Goal: Task Accomplishment & Management: Contribute content

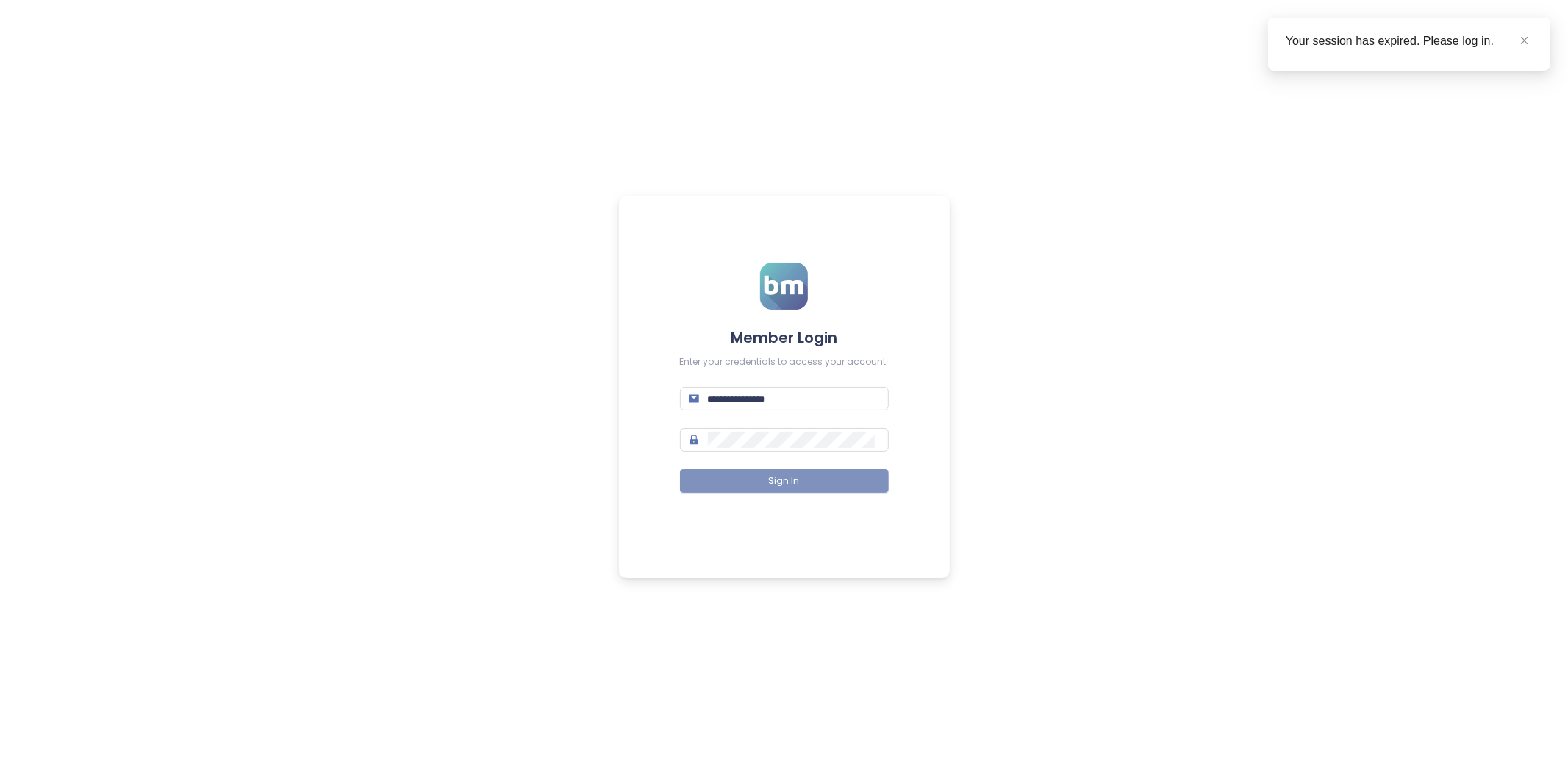
type input "**********"
click at [800, 483] on button "Sign In" at bounding box center [784, 481] width 208 height 24
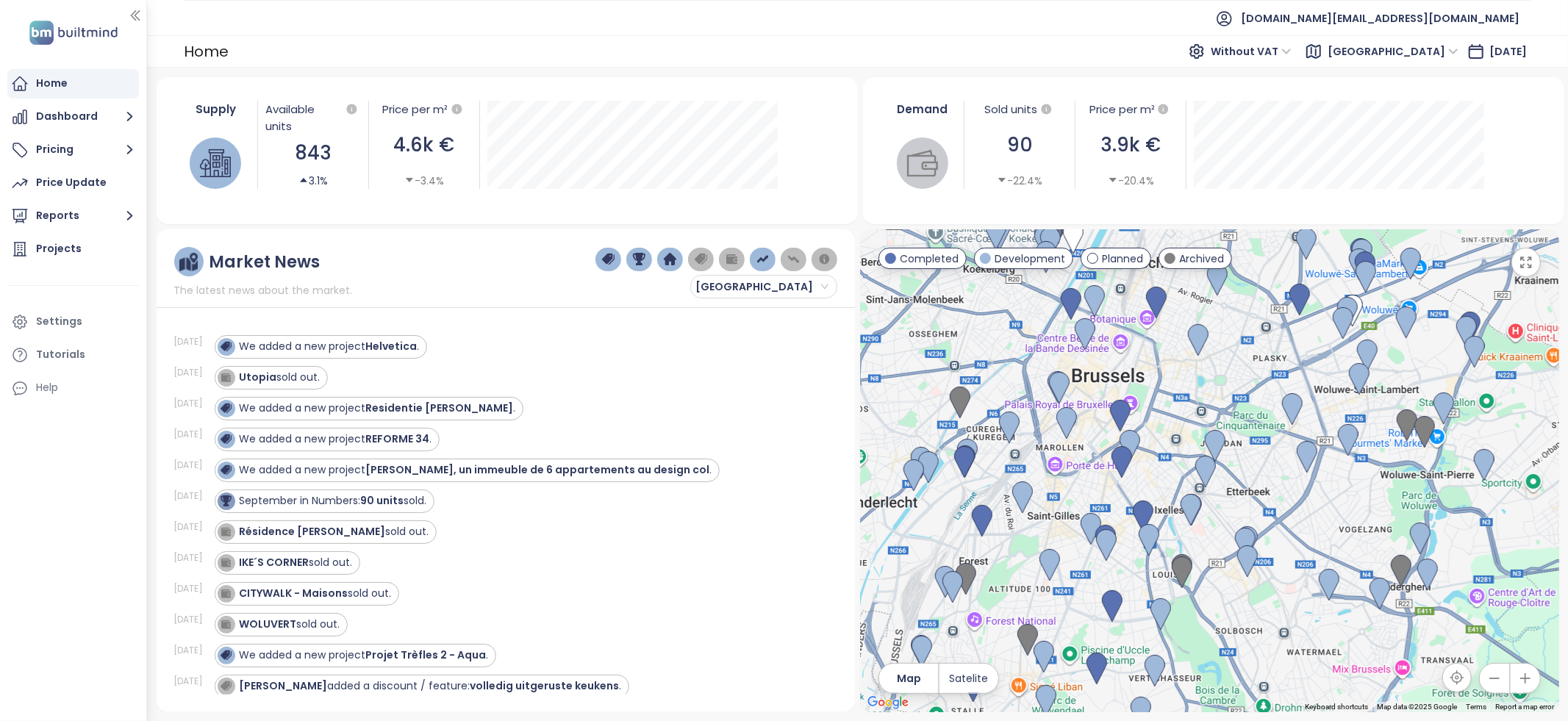
drag, startPoint x: 1179, startPoint y: 424, endPoint x: 1253, endPoint y: 349, distance: 105.4
click at [1253, 349] on div at bounding box center [1209, 471] width 699 height 483
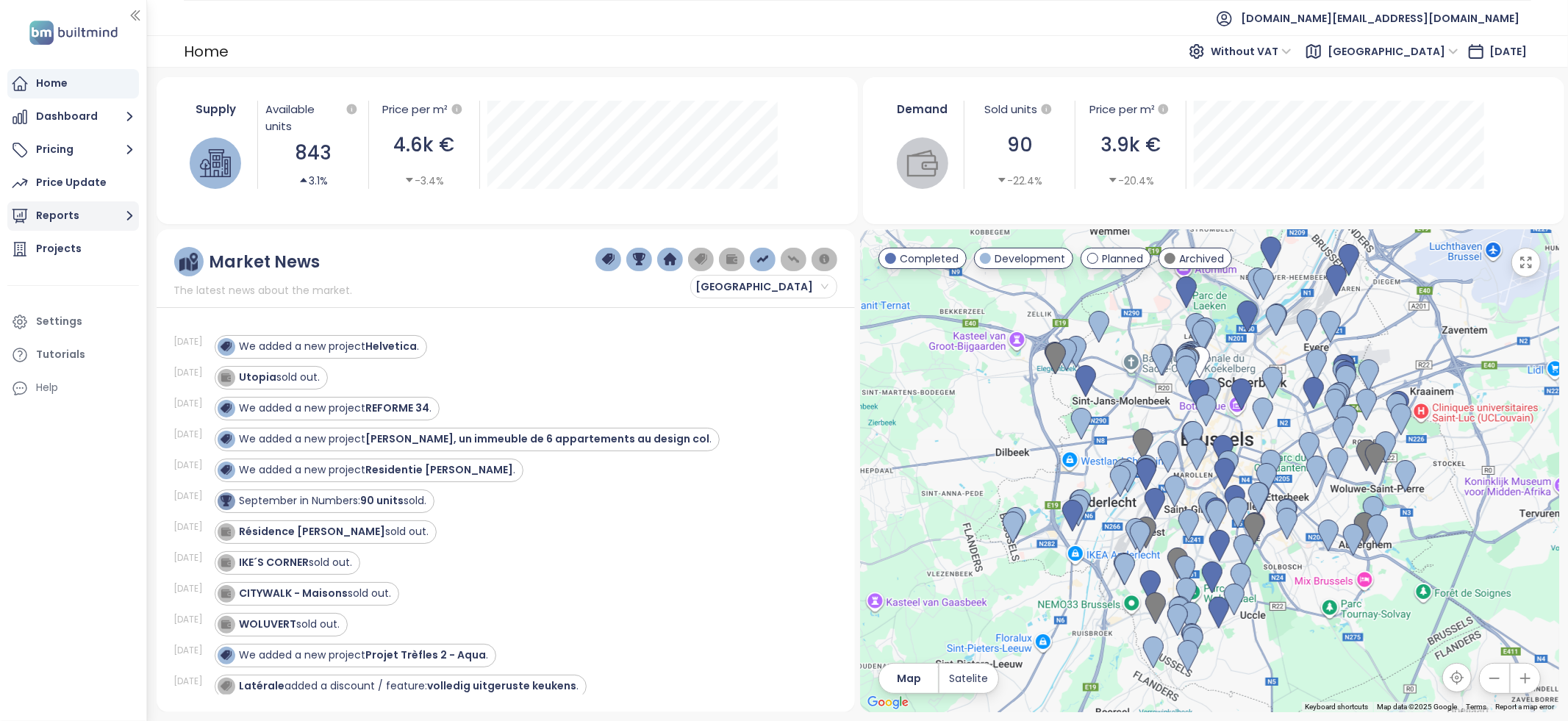
click at [124, 210] on icon "button" at bounding box center [129, 215] width 18 height 18
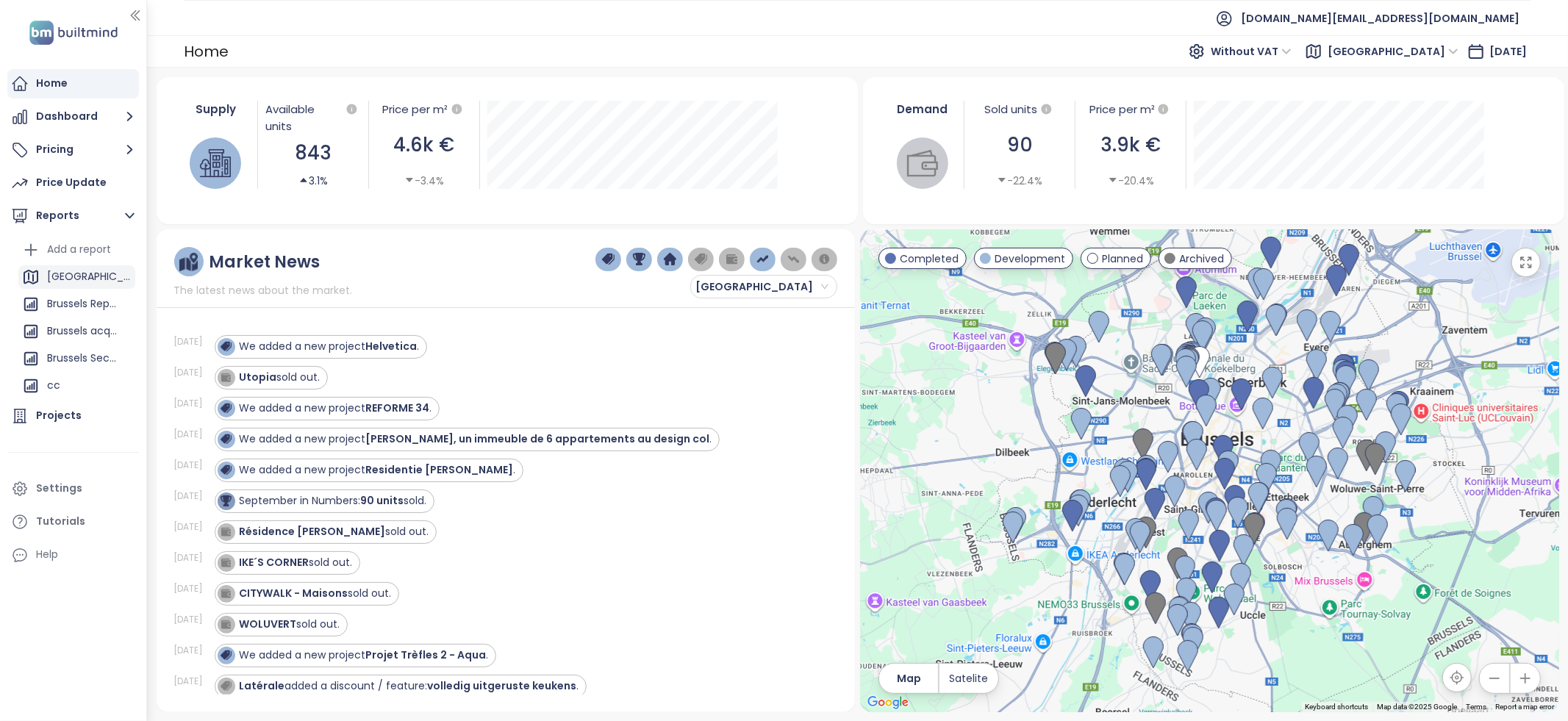
click at [90, 277] on div "[GEOGRAPHIC_DATA]" at bounding box center [76, 277] width 117 height 24
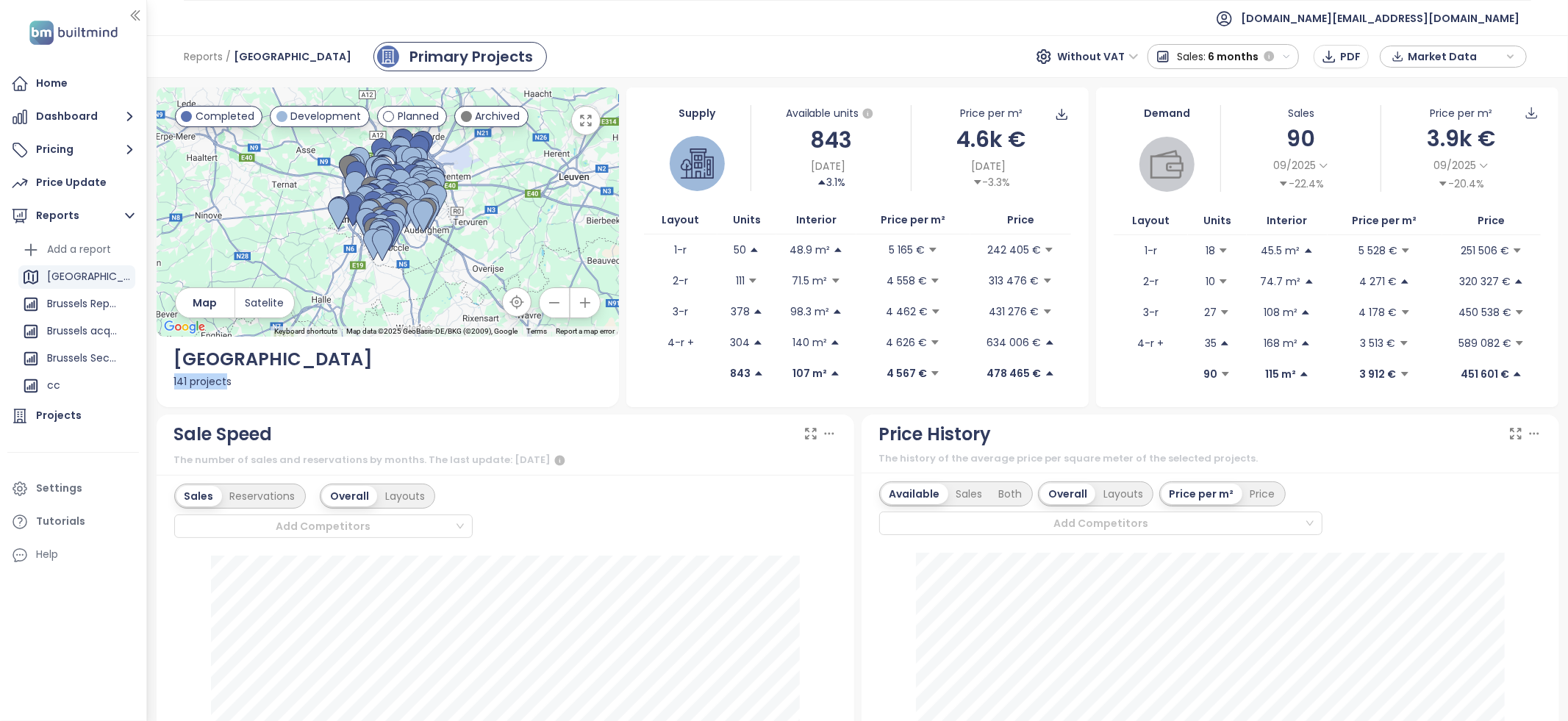
drag, startPoint x: 161, startPoint y: 383, endPoint x: 233, endPoint y: 383, distance: 72.0
click at [231, 383] on div "← Move left → Move right ↑ Move up ↓ Move down + Zoom in - Zoom out Home Jump l…" at bounding box center [388, 247] width 463 height 319
click at [253, 381] on div "141 projects" at bounding box center [387, 381] width 427 height 17
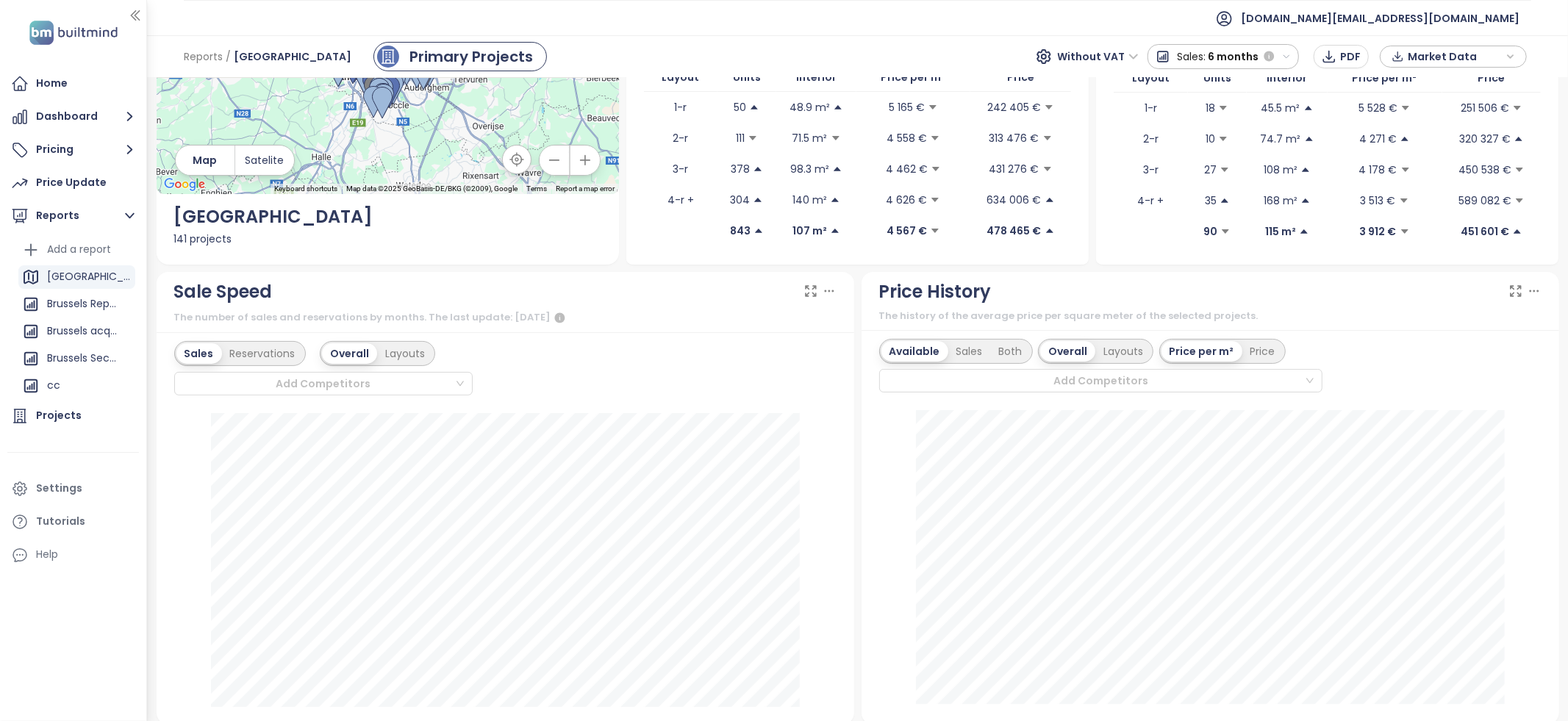
scroll to position [145, 0]
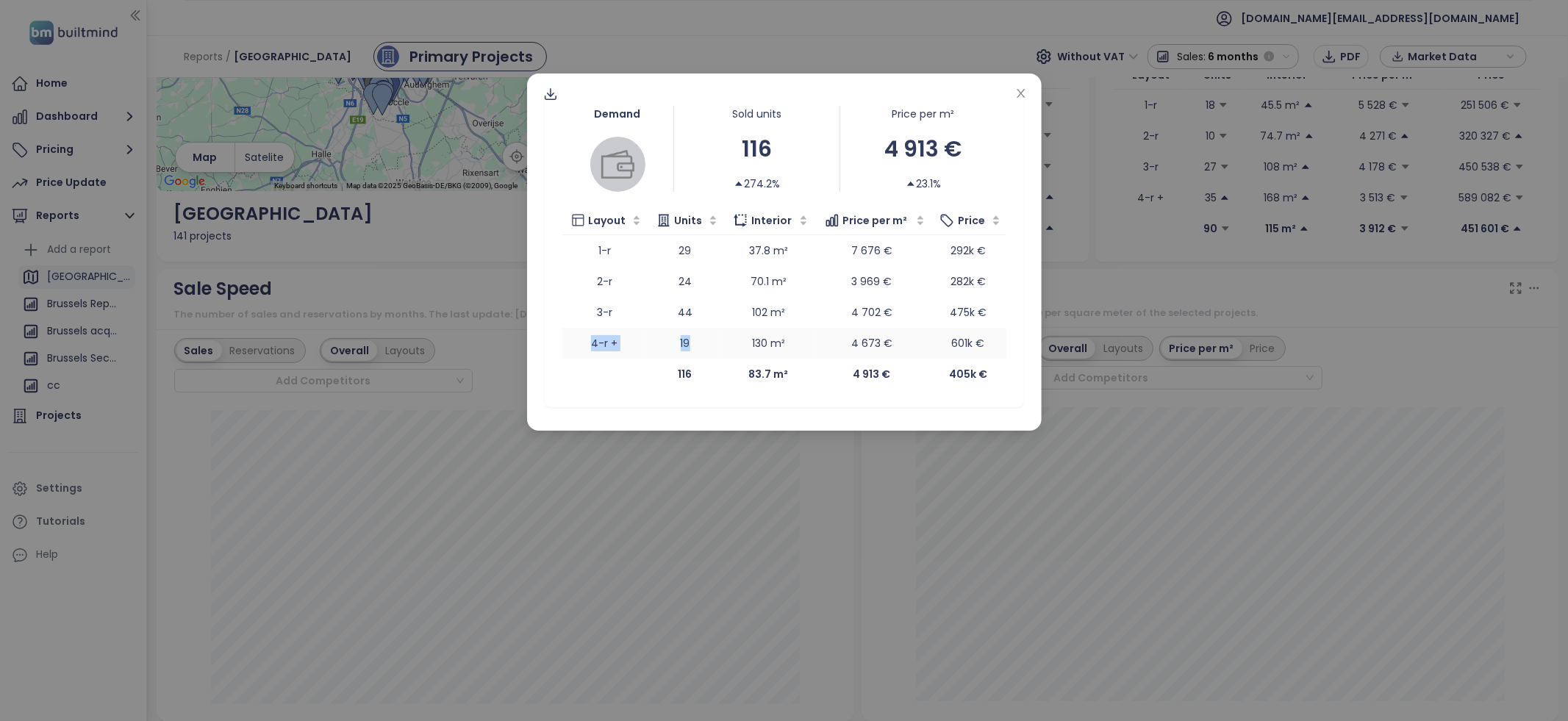
drag, startPoint x: 592, startPoint y: 344, endPoint x: 696, endPoint y: 341, distance: 104.0
click at [696, 341] on tr "4-r + 19 130 m² 4 673 € 601k €" at bounding box center [784, 343] width 444 height 31
drag, startPoint x: 586, startPoint y: 317, endPoint x: 704, endPoint y: 311, distance: 118.2
click at [704, 311] on tr "3-r 44 102 m² 4 702 € 475k €" at bounding box center [784, 311] width 444 height 31
drag, startPoint x: 740, startPoint y: 309, endPoint x: 785, endPoint y: 313, distance: 45.2
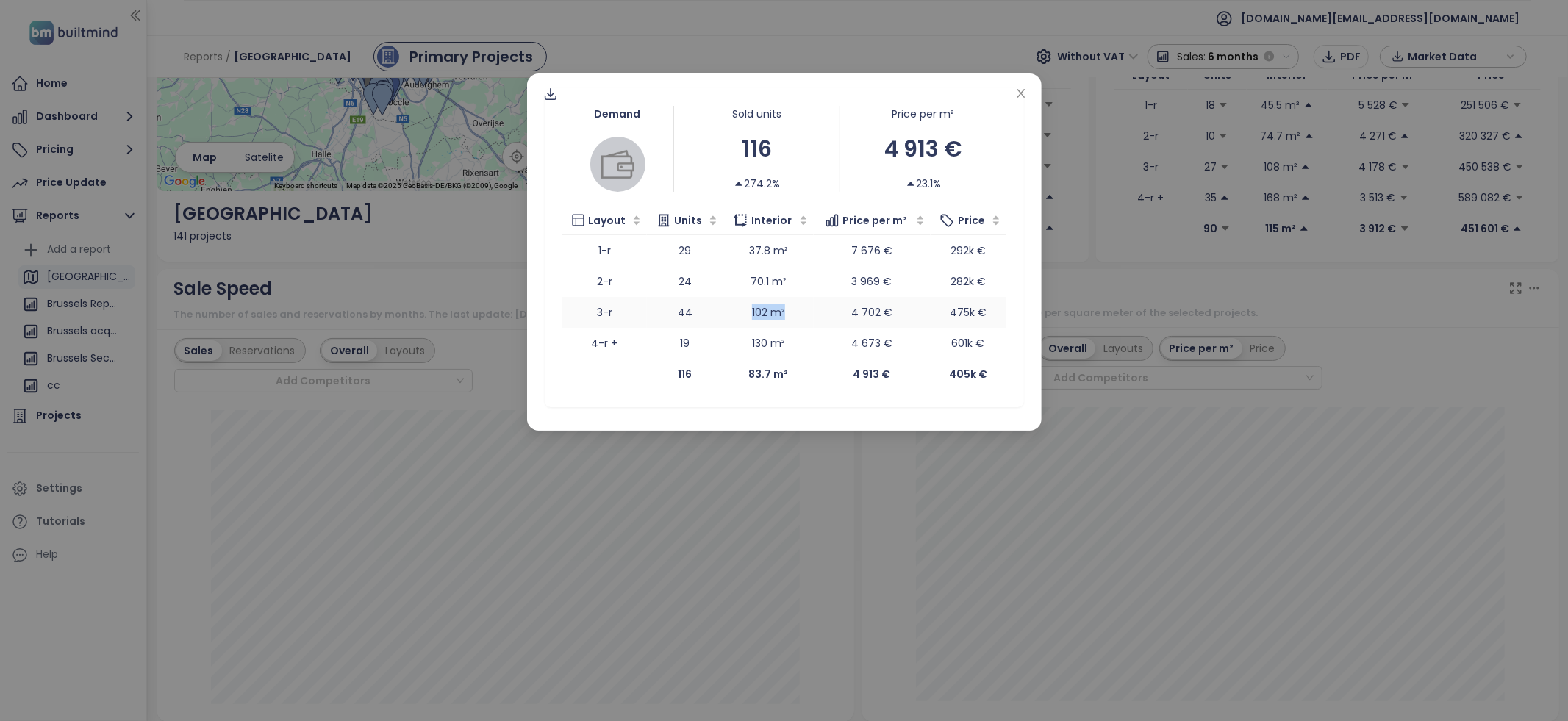
click at [784, 312] on td "102 m²" at bounding box center [768, 311] width 90 height 31
click at [812, 443] on div "Demand Sold units 116 274.2% Price per m² 4 913 € 23.1% Layout Units Interior P…" at bounding box center [784, 360] width 1568 height 721
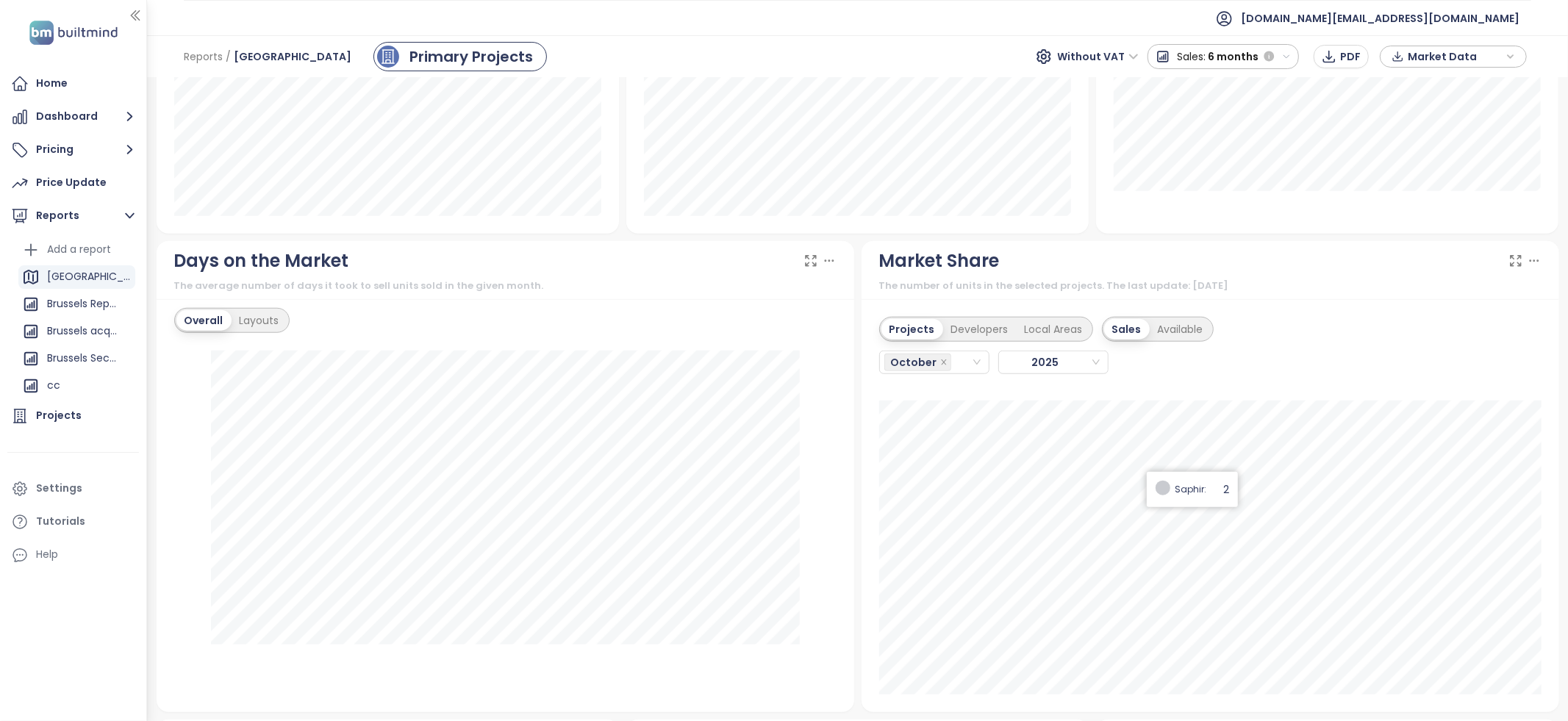
scroll to position [1067, 0]
click at [985, 318] on div "Developers" at bounding box center [980, 324] width 73 height 20
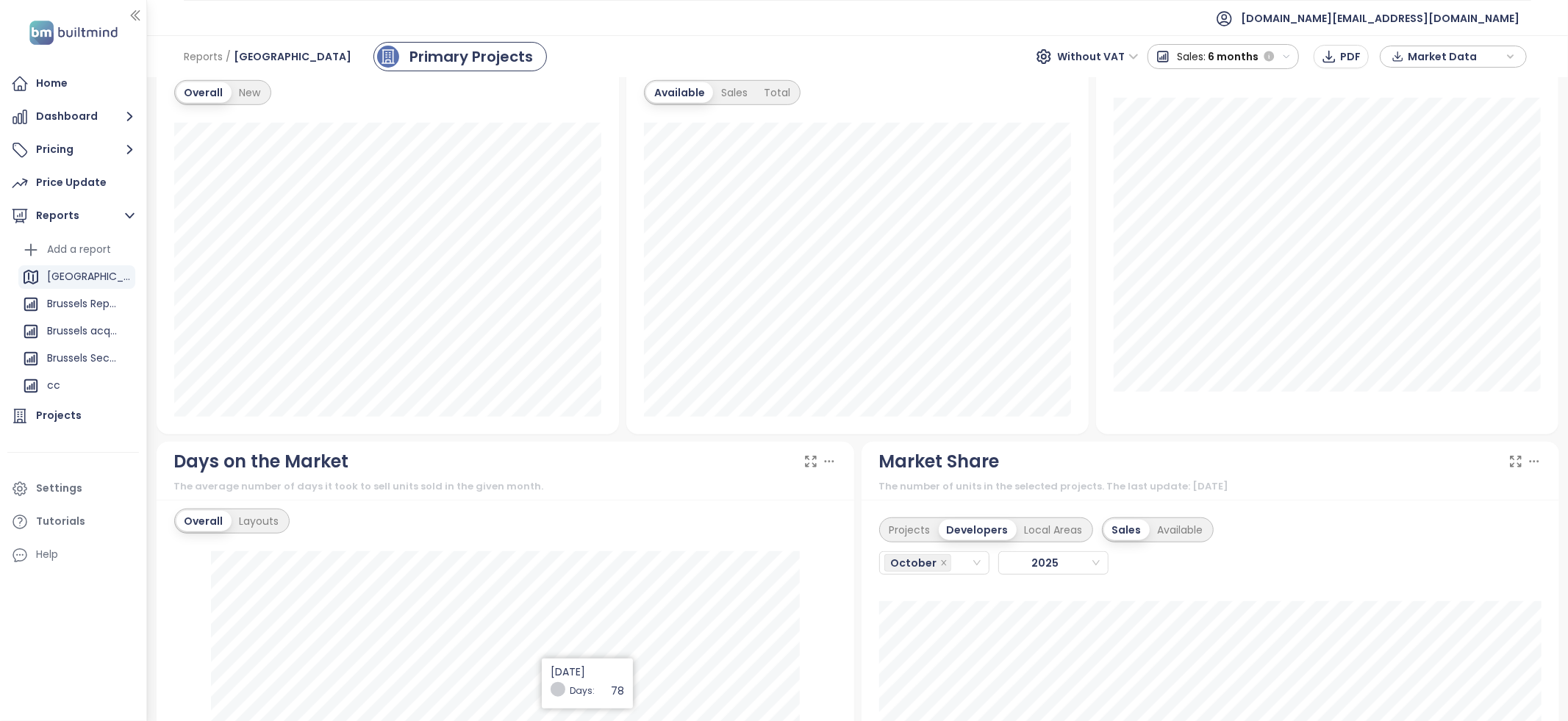
scroll to position [853, 0]
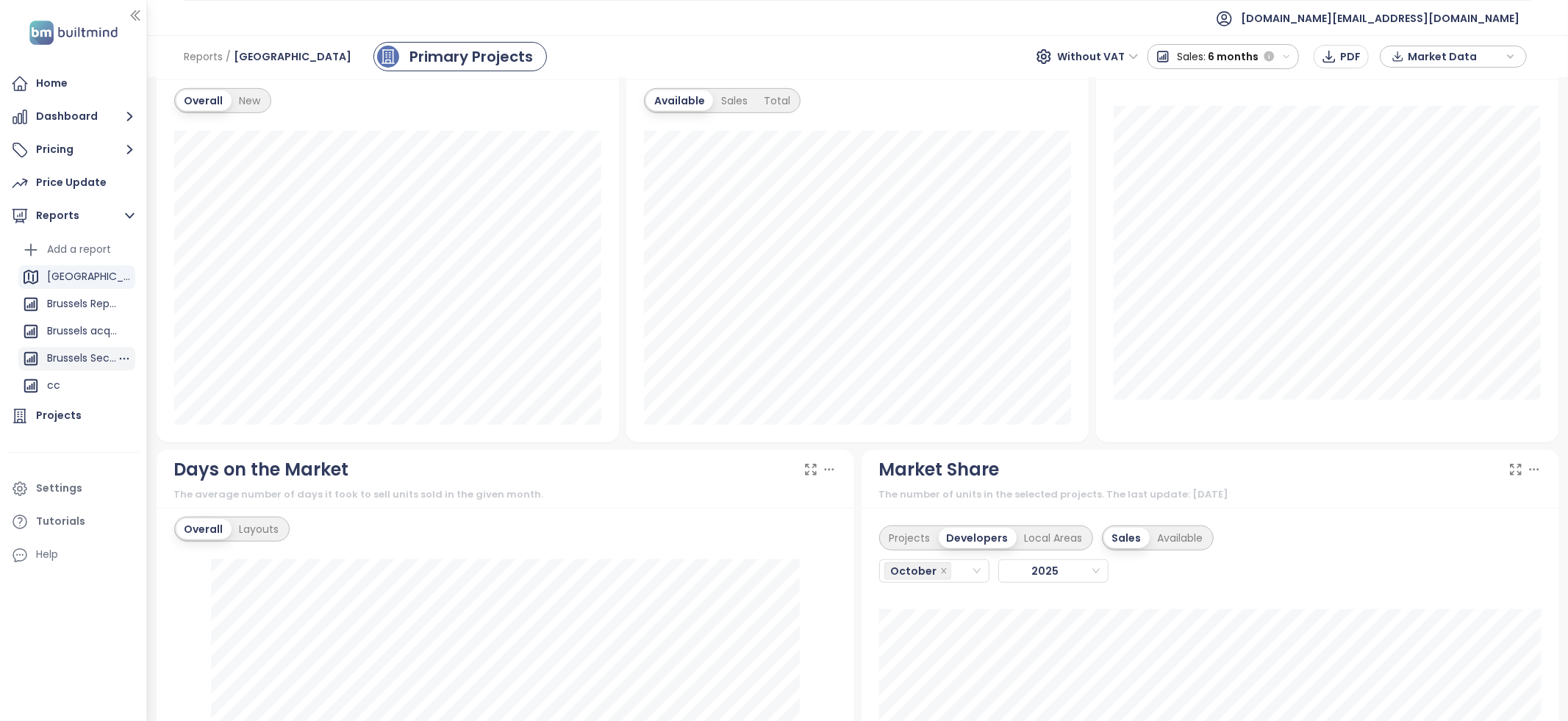
click at [65, 355] on div "Brussels Secondary" at bounding box center [82, 358] width 70 height 18
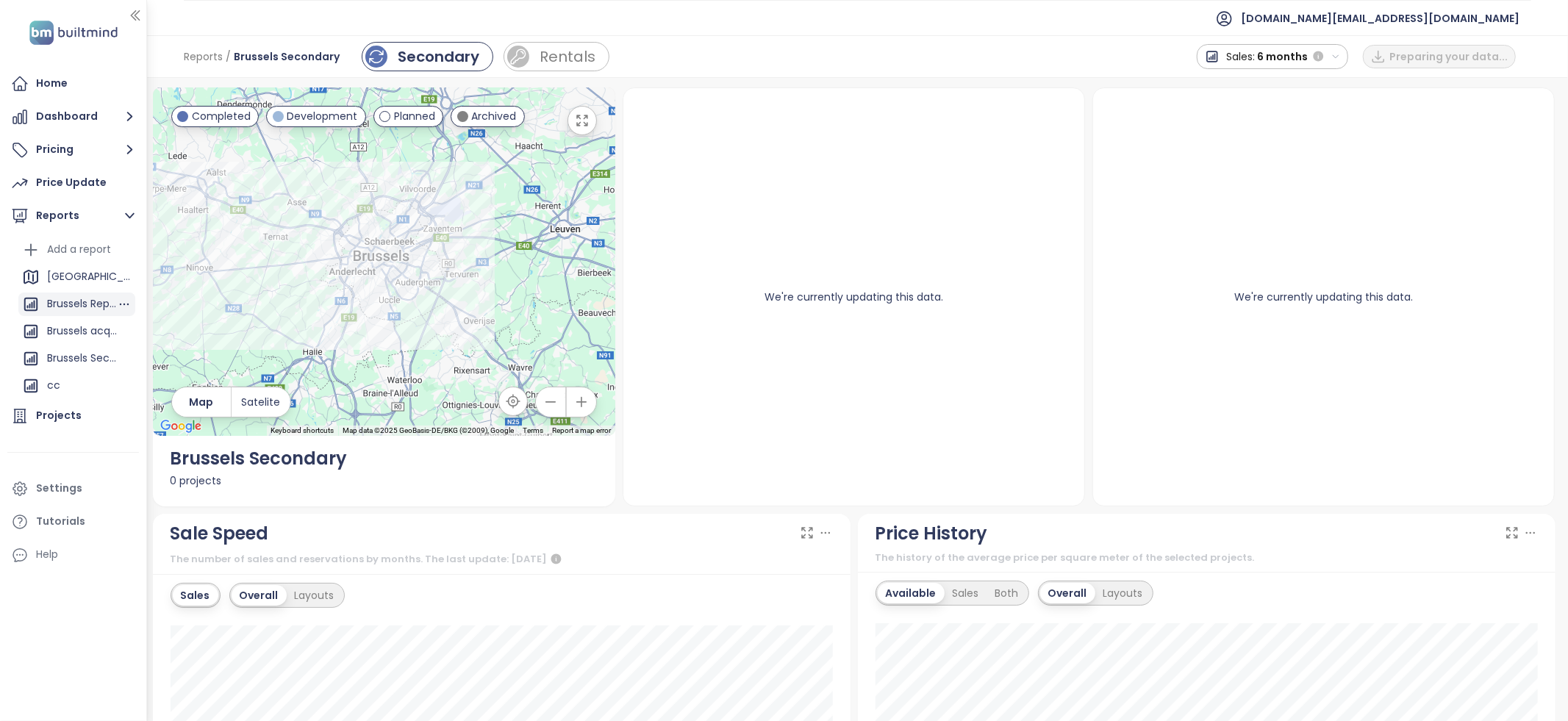
click at [57, 306] on div "Brussels Report" at bounding box center [82, 303] width 70 height 18
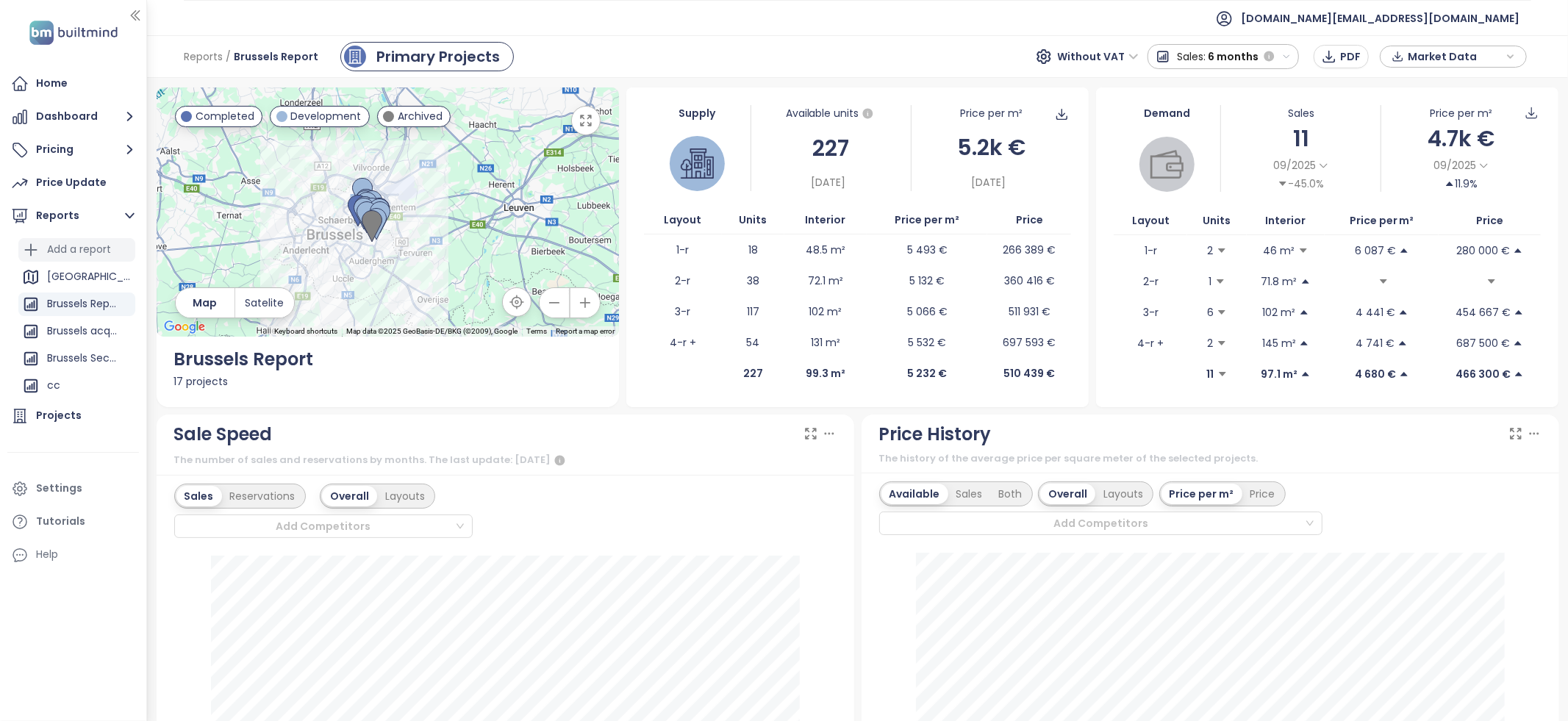
click at [87, 248] on div "Add a report" at bounding box center [79, 249] width 64 height 18
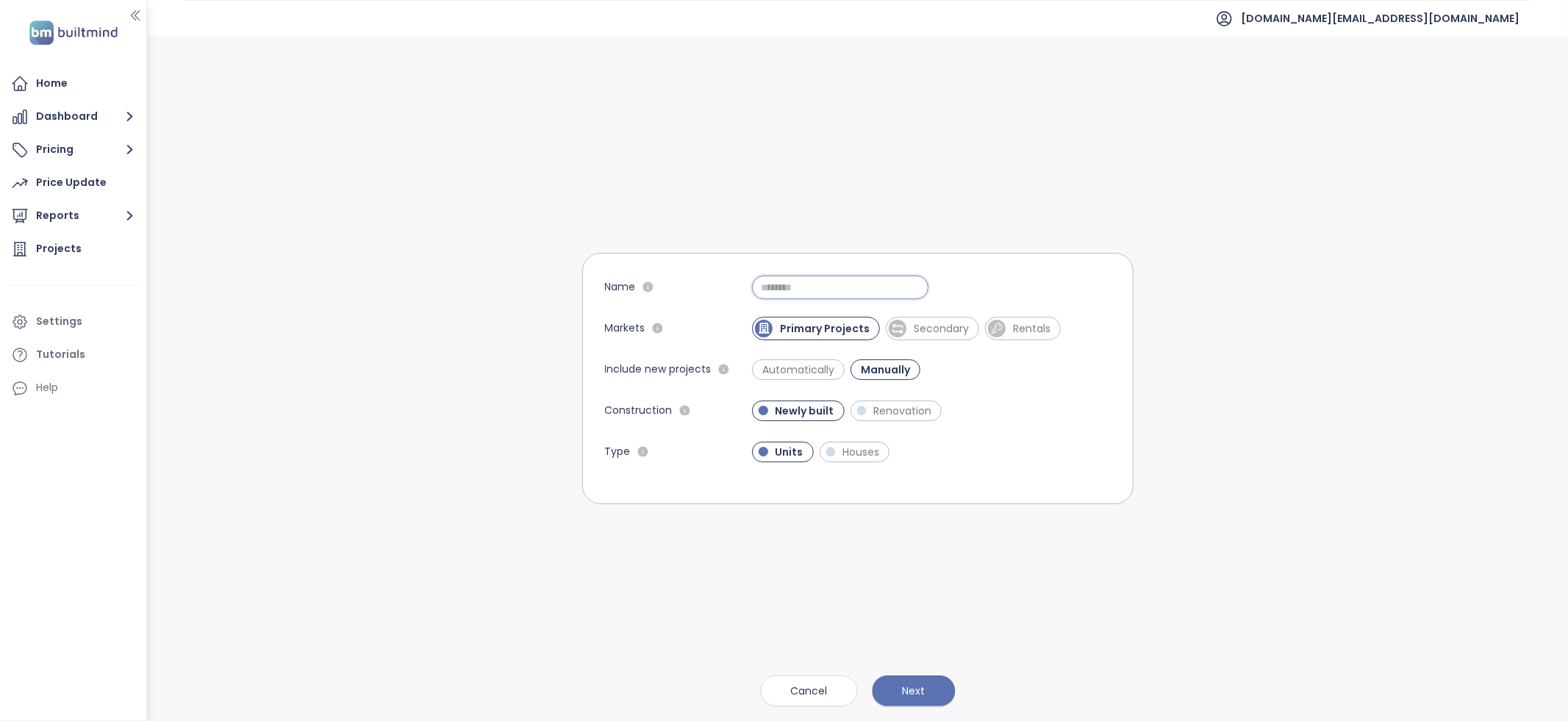
click at [836, 280] on input "Name" at bounding box center [840, 287] width 176 height 24
type input "***"
click at [897, 693] on button "Next" at bounding box center [913, 690] width 83 height 31
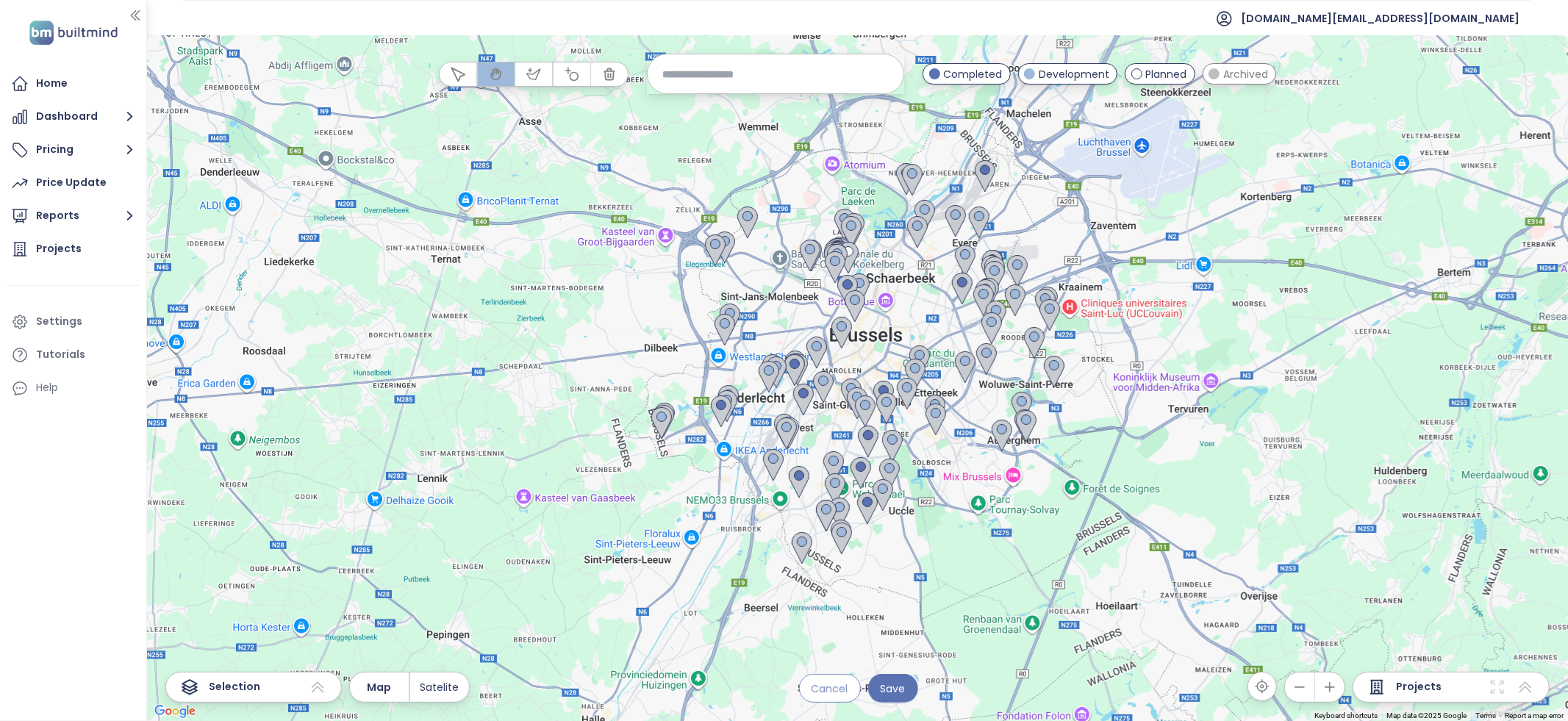
click at [834, 695] on span "Cancel" at bounding box center [830, 688] width 37 height 17
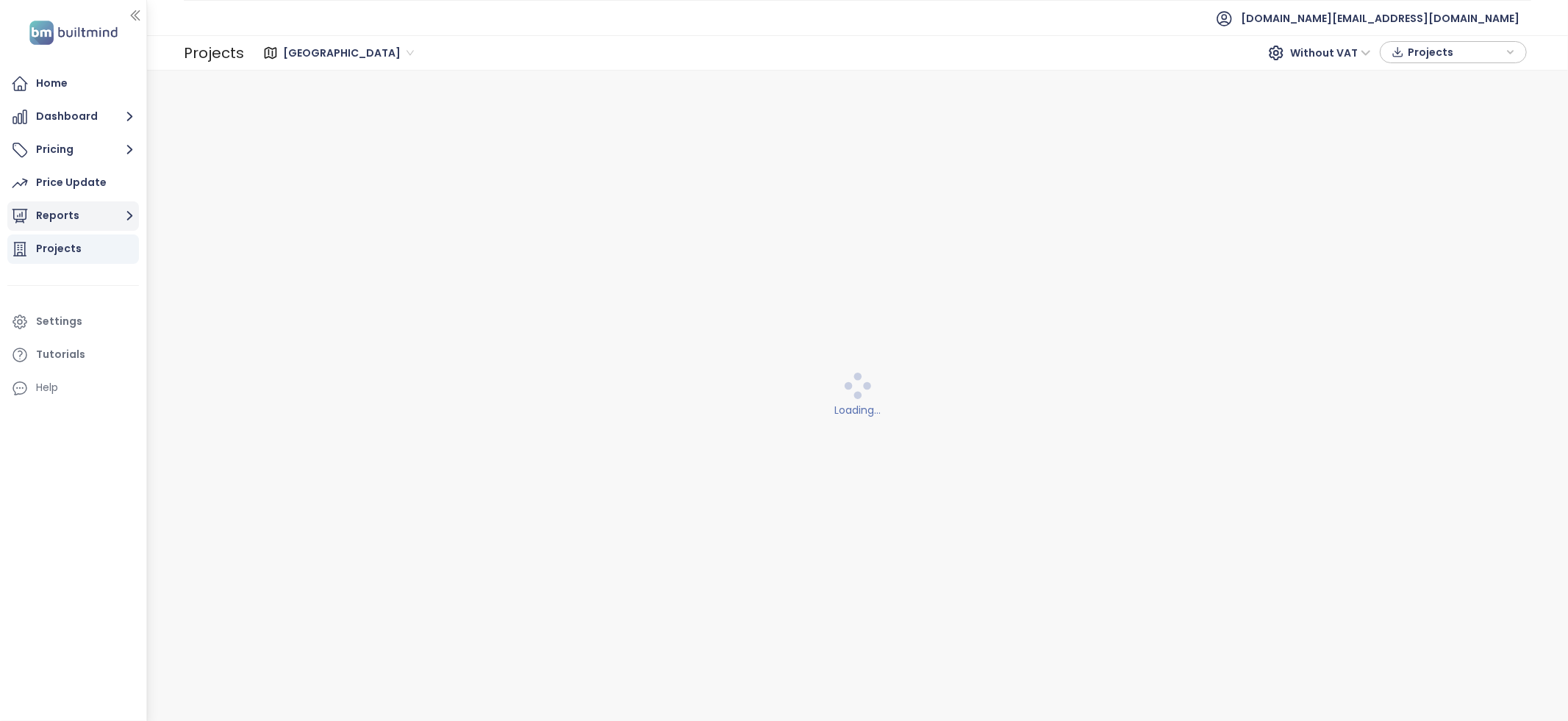
click at [120, 224] on icon "button" at bounding box center [129, 215] width 18 height 18
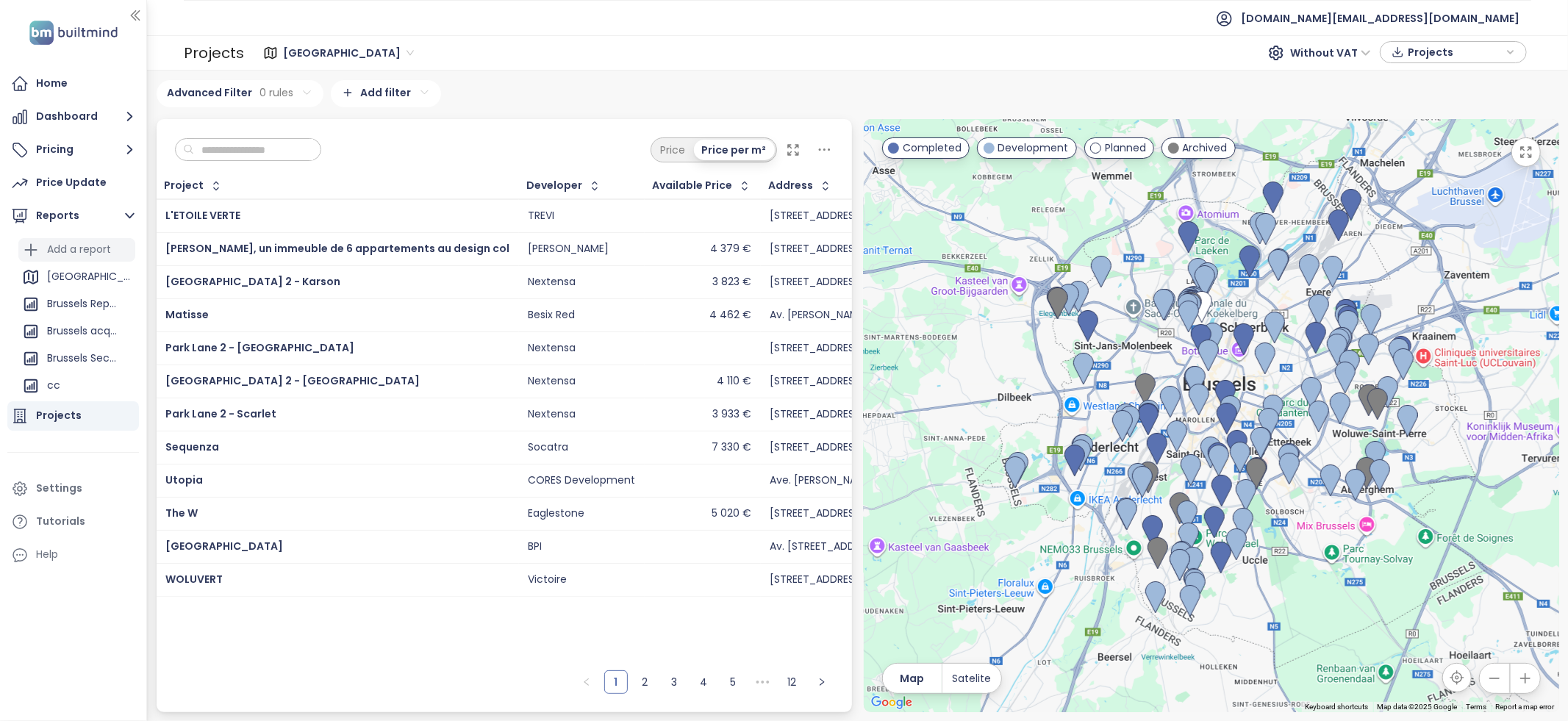
click at [101, 255] on div "Add a report" at bounding box center [79, 249] width 64 height 18
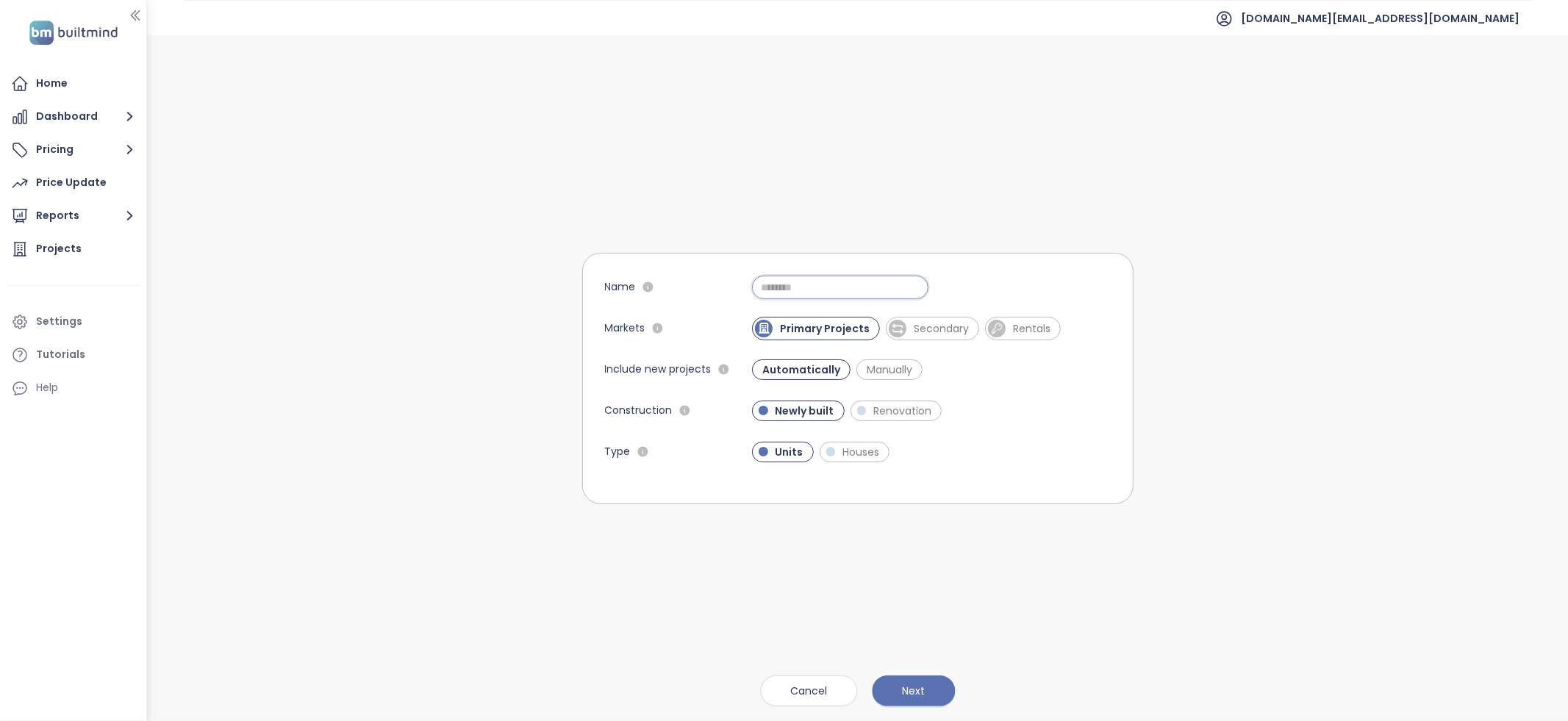
click at [859, 289] on input "Name" at bounding box center [840, 287] width 176 height 24
type input "****"
click at [935, 681] on button "Next" at bounding box center [913, 690] width 83 height 31
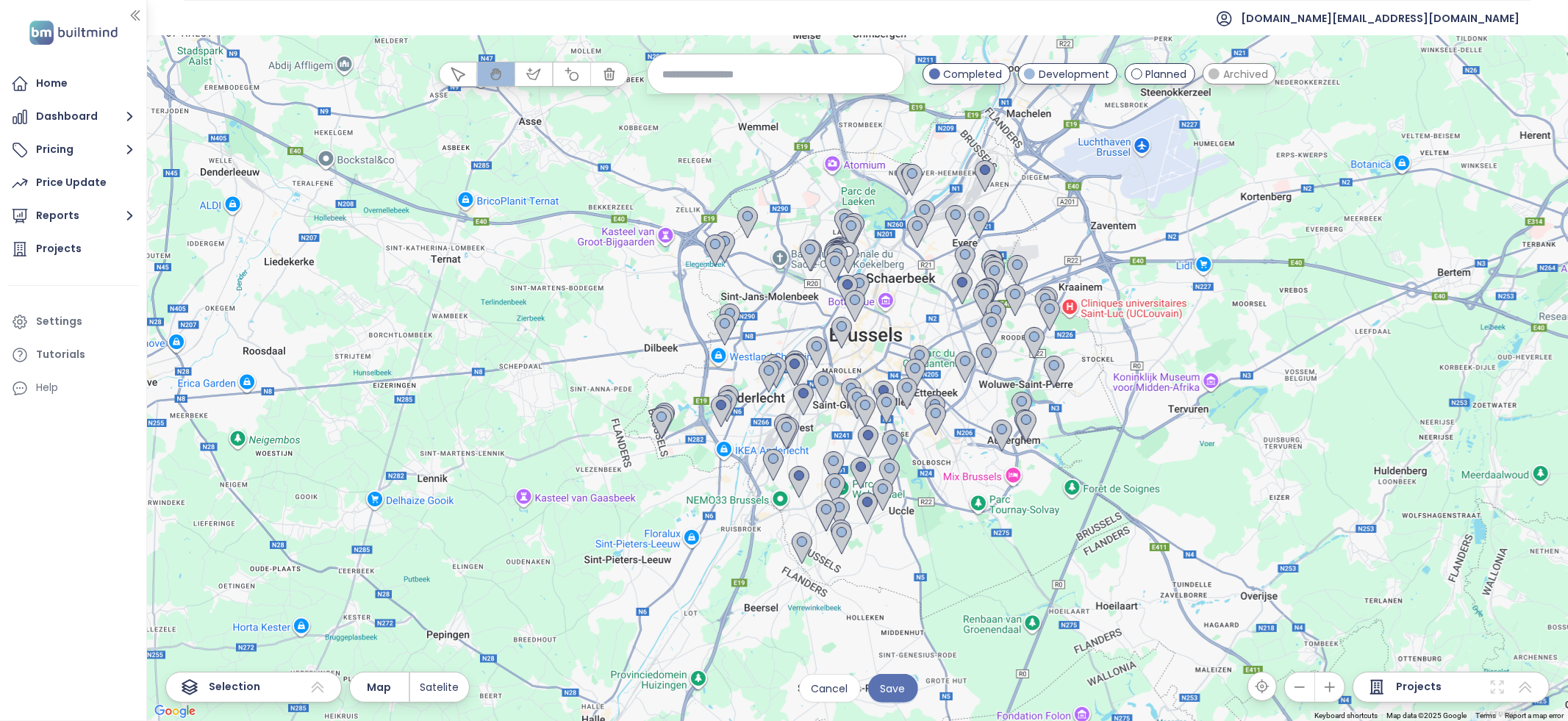
click at [746, 74] on input at bounding box center [776, 74] width 227 height 31
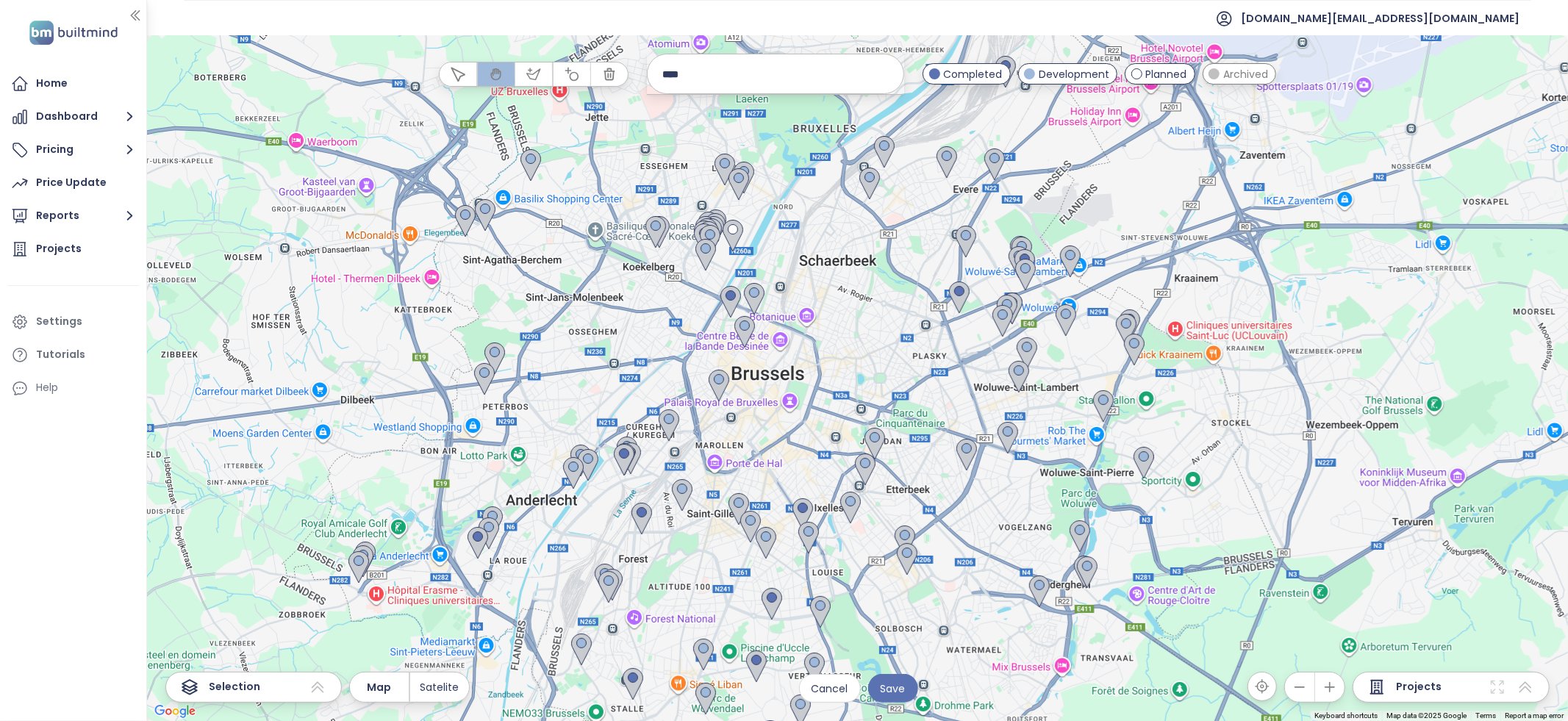
type input "*****"
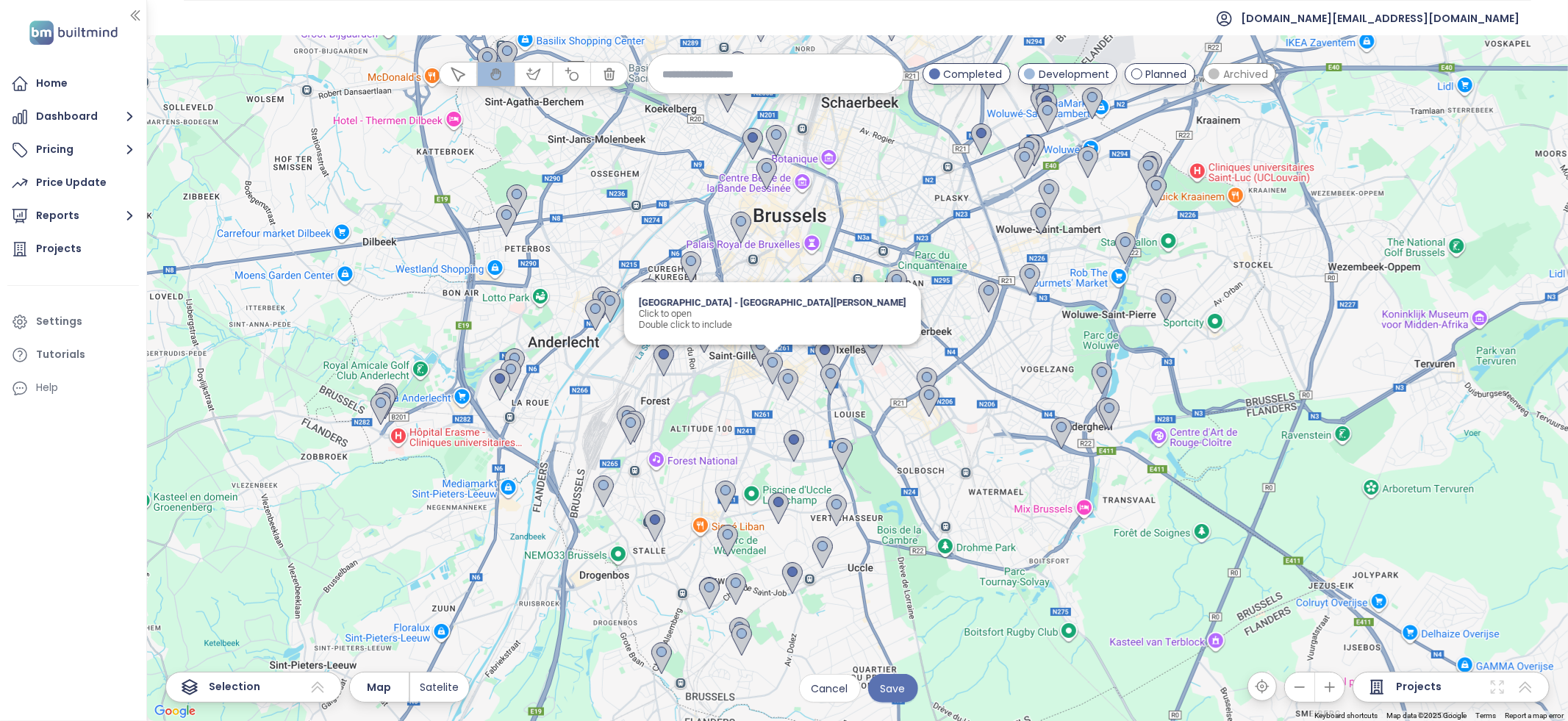
drag, startPoint x: 753, startPoint y: 547, endPoint x: 776, endPoint y: 384, distance: 164.6
click at [776, 384] on div "[GEOGRAPHIC_DATA] - Quartier [PERSON_NAME] Click to open Double click to include" at bounding box center [858, 378] width 1421 height 686
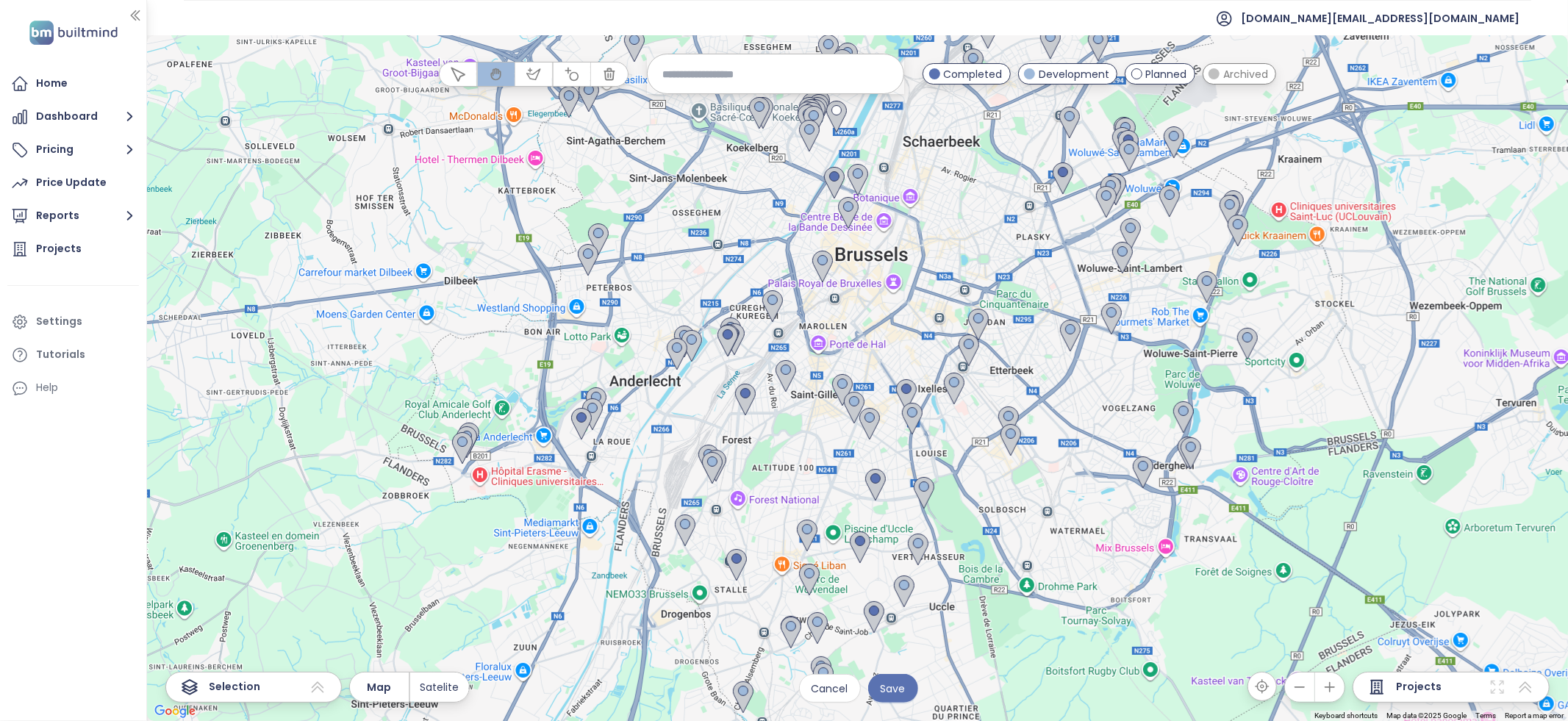
drag, startPoint x: 586, startPoint y: 388, endPoint x: 670, endPoint y: 429, distance: 93.5
click at [670, 429] on div at bounding box center [858, 378] width 1421 height 686
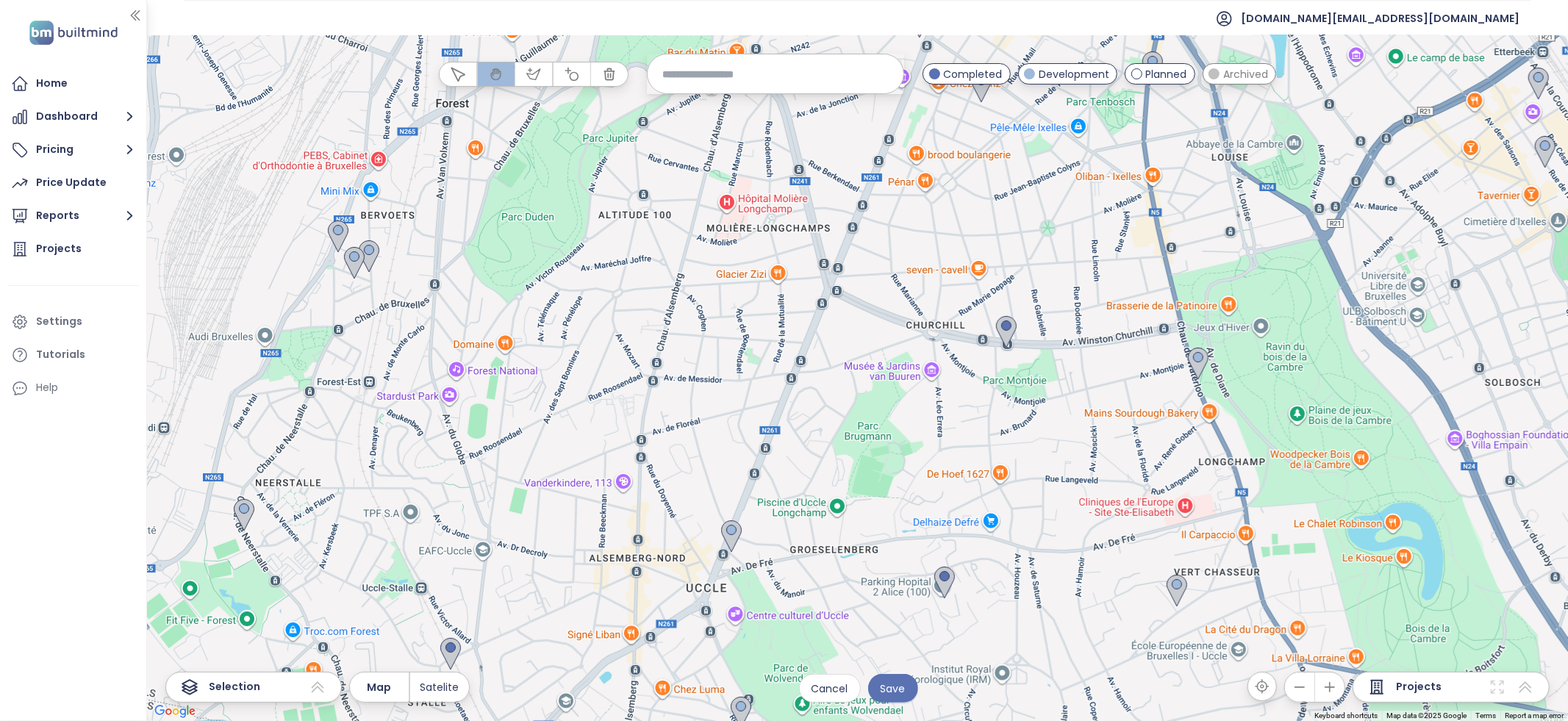
drag, startPoint x: 765, startPoint y: 495, endPoint x: 817, endPoint y: 251, distance: 249.5
click at [817, 251] on div at bounding box center [858, 378] width 1421 height 686
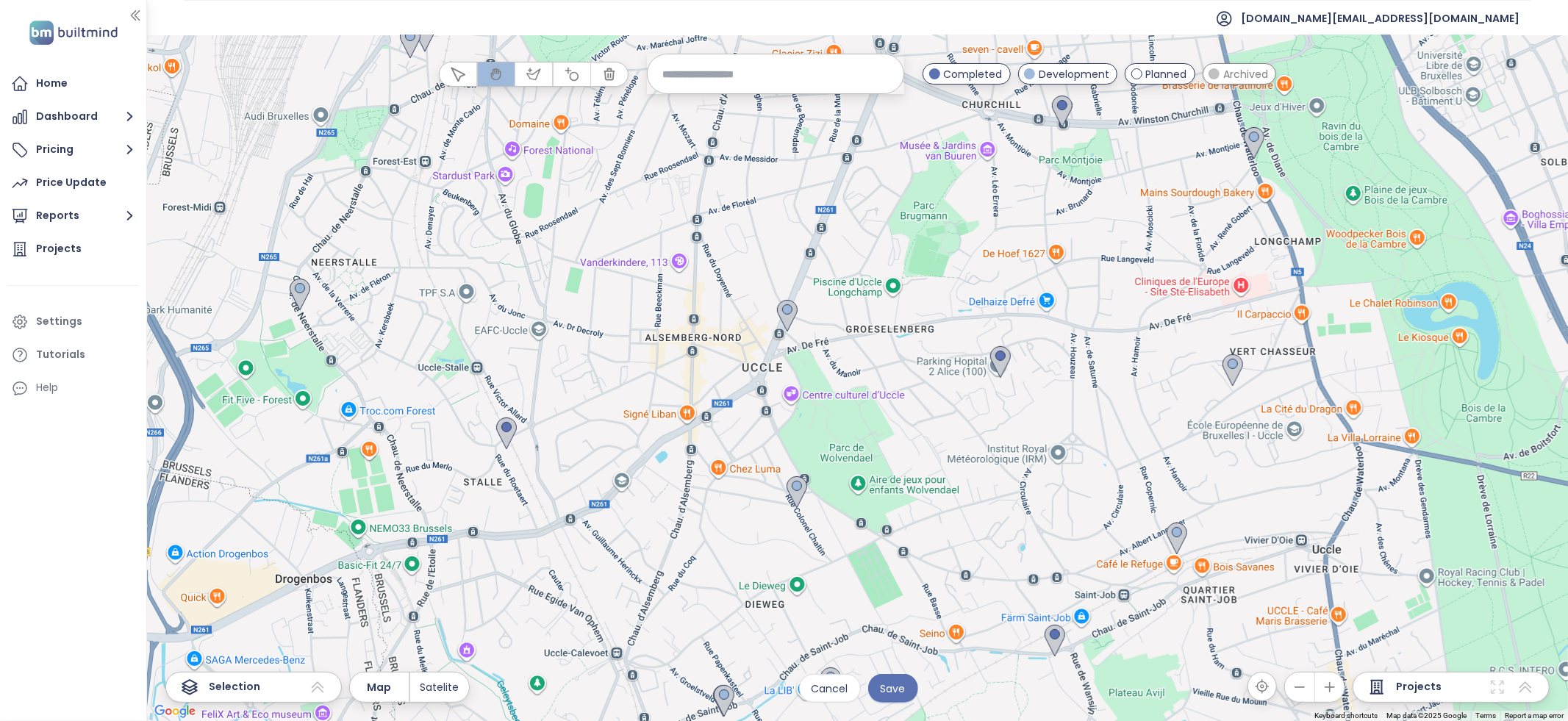
drag, startPoint x: 806, startPoint y: 442, endPoint x: 863, endPoint y: 212, distance: 237.0
click at [863, 212] on div at bounding box center [858, 378] width 1421 height 686
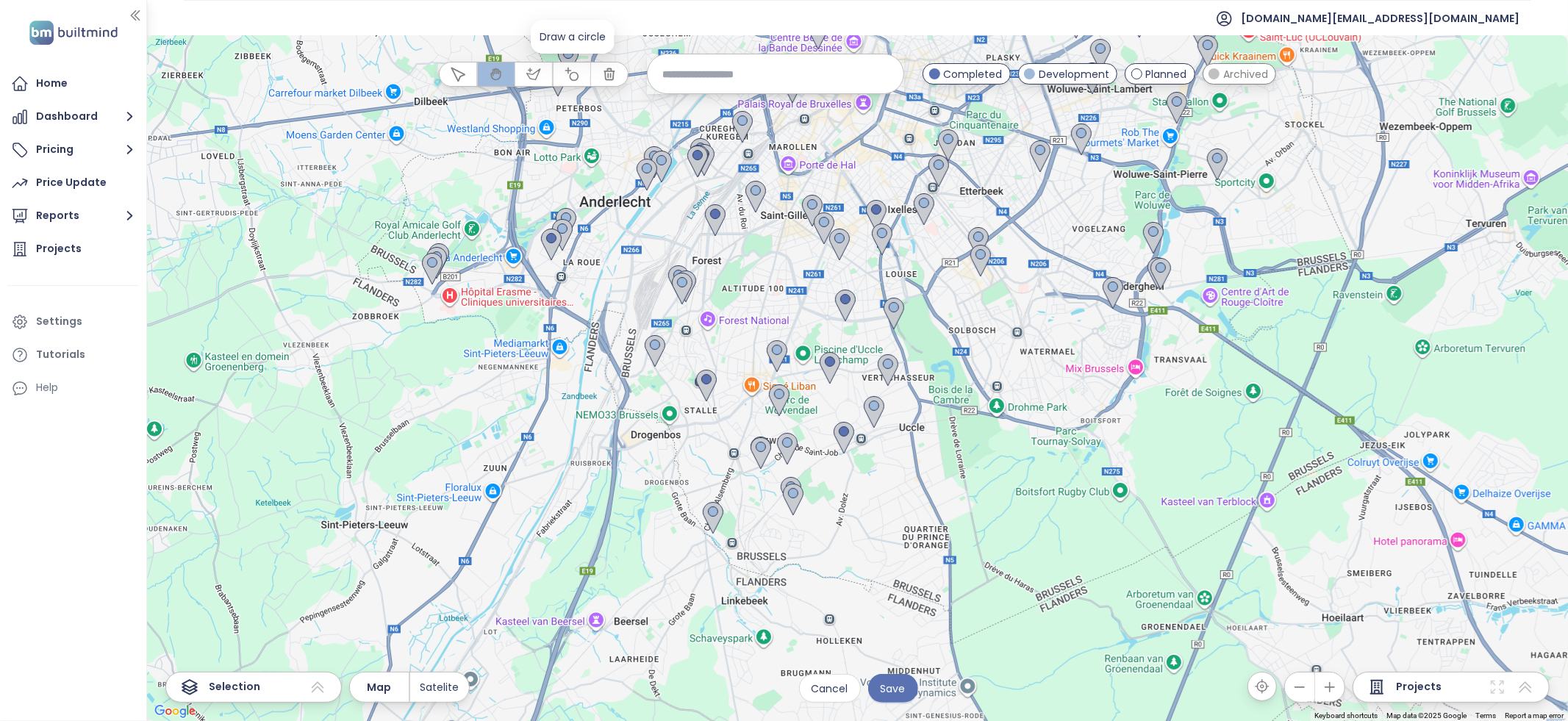
click at [581, 77] on button "button" at bounding box center [572, 74] width 37 height 24
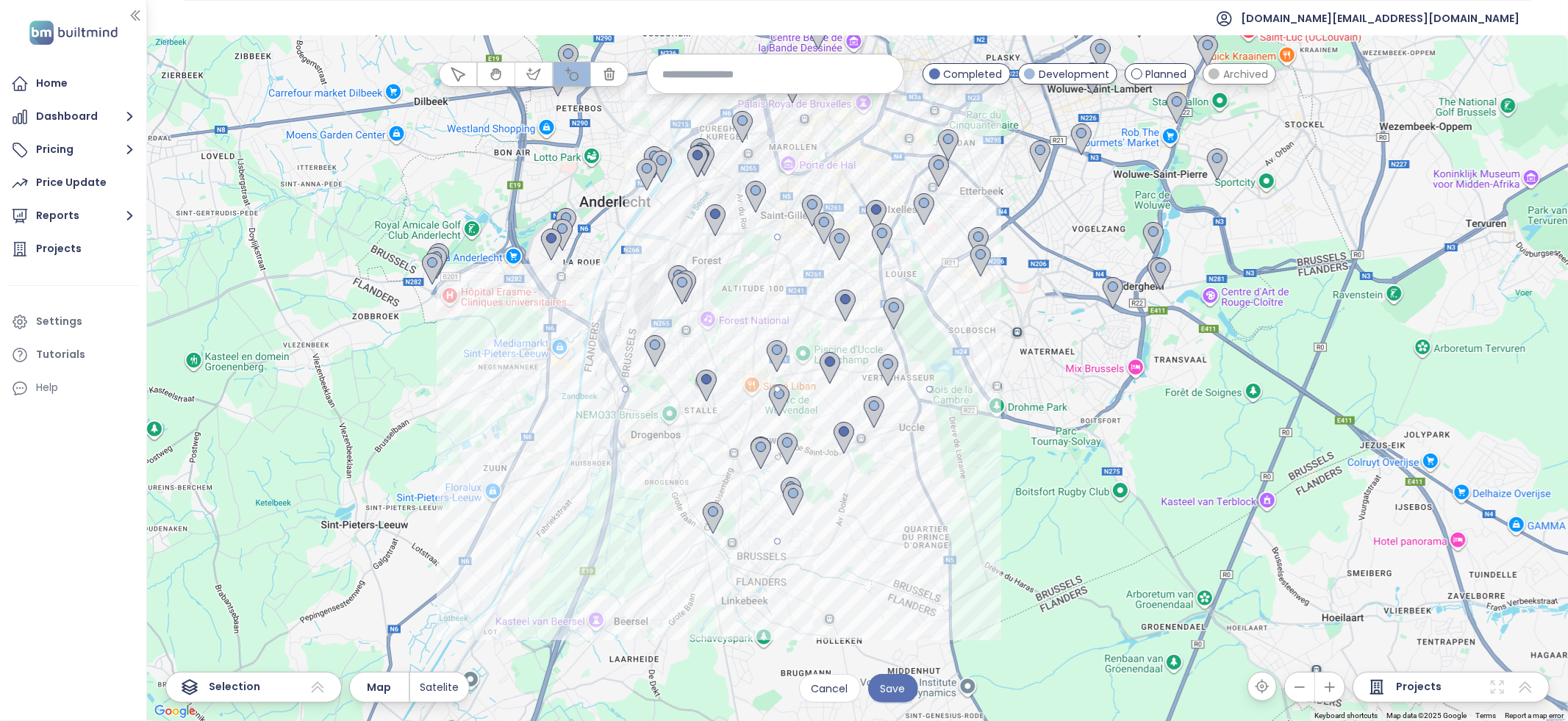
drag, startPoint x: 778, startPoint y: 389, endPoint x: 793, endPoint y: 238, distance: 151.7
click at [793, 238] on div at bounding box center [858, 378] width 1421 height 686
click at [890, 696] on span "Save" at bounding box center [893, 688] width 25 height 17
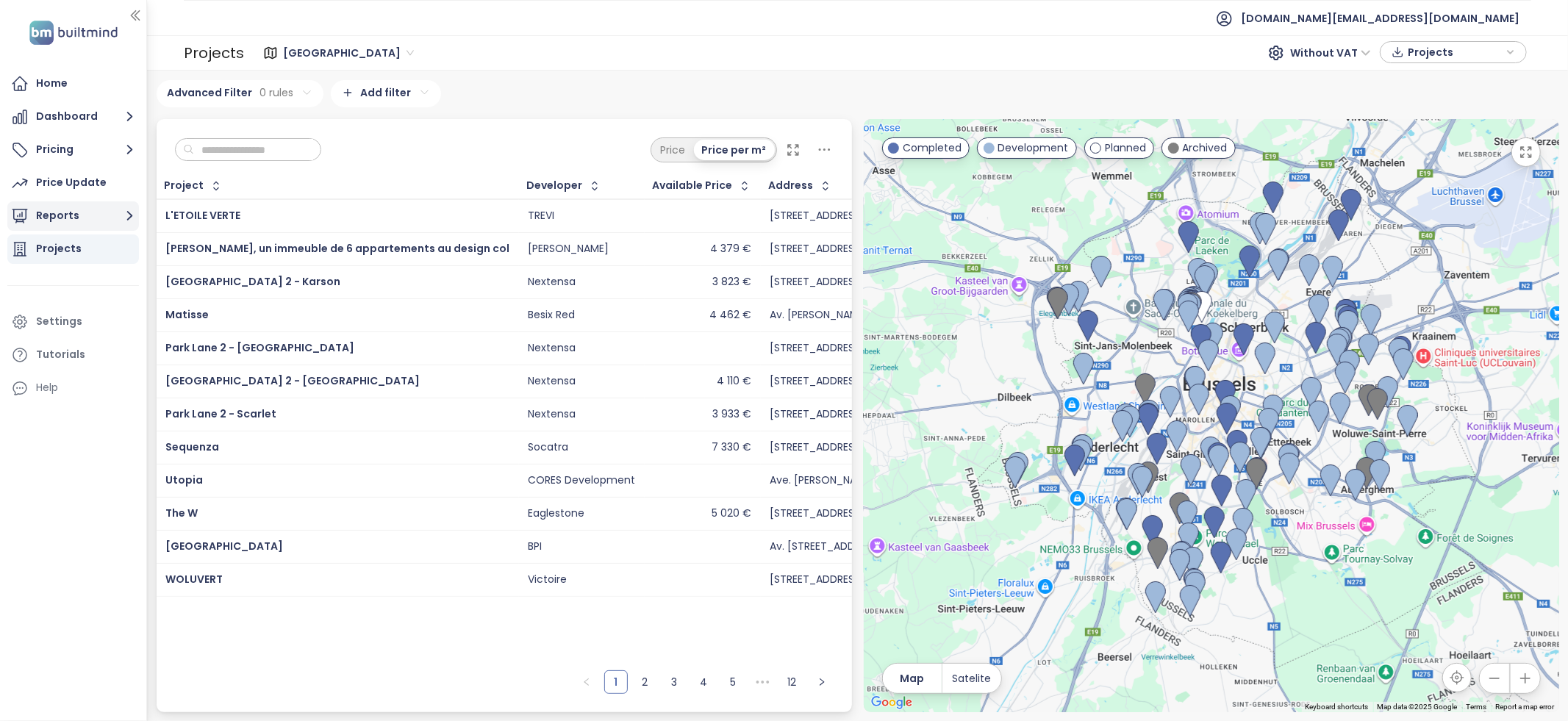
click at [102, 225] on button "Reports" at bounding box center [72, 215] width 131 height 29
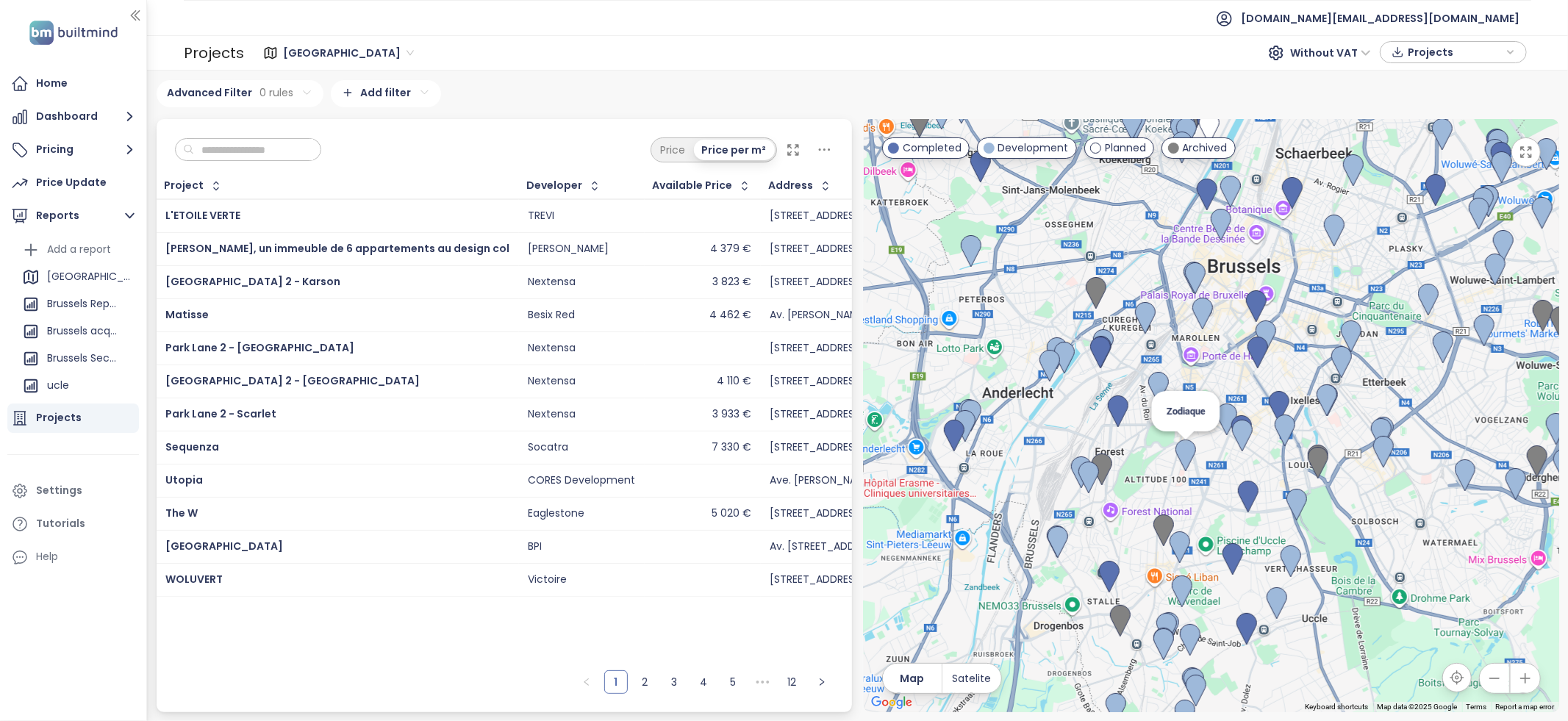
click at [1188, 463] on img at bounding box center [1186, 455] width 20 height 32
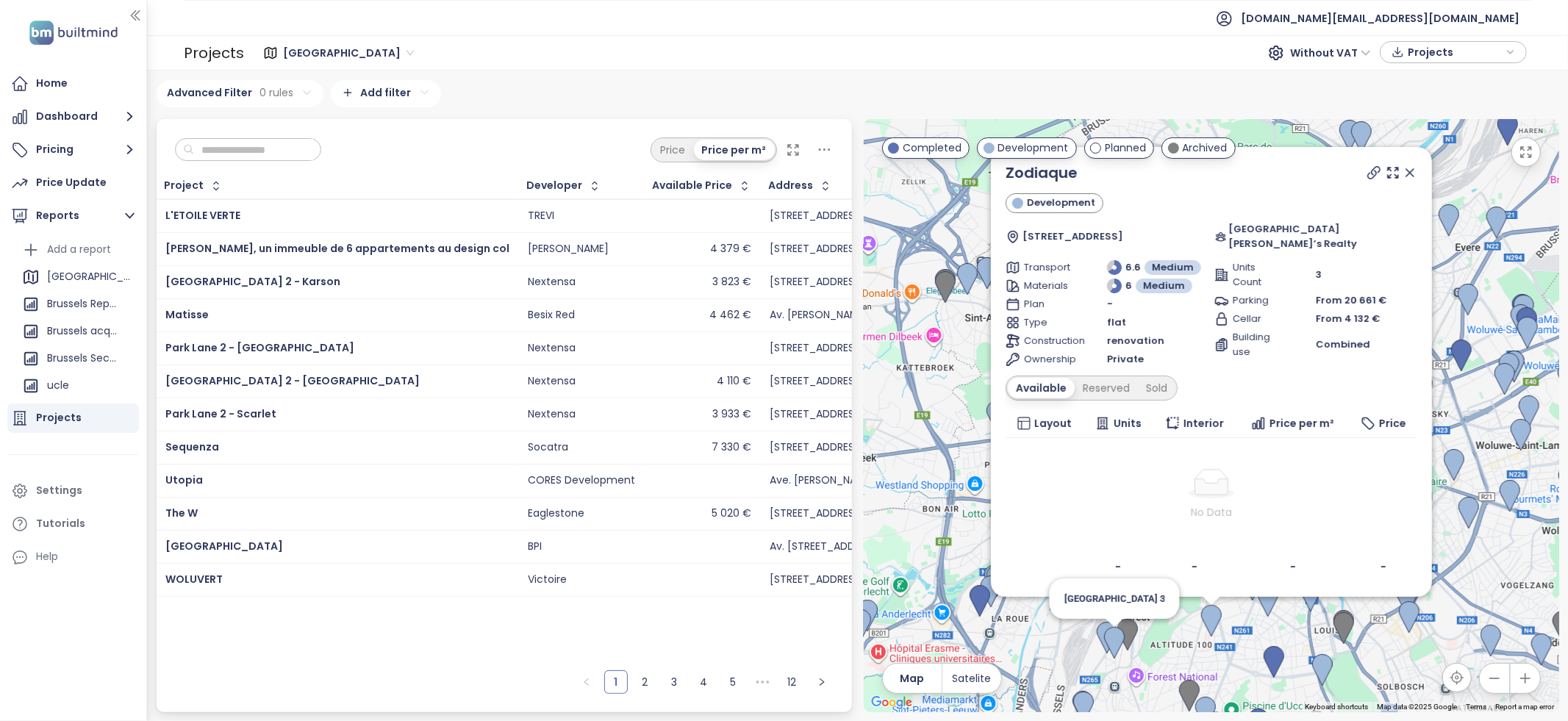
click at [1114, 648] on img at bounding box center [1114, 642] width 20 height 32
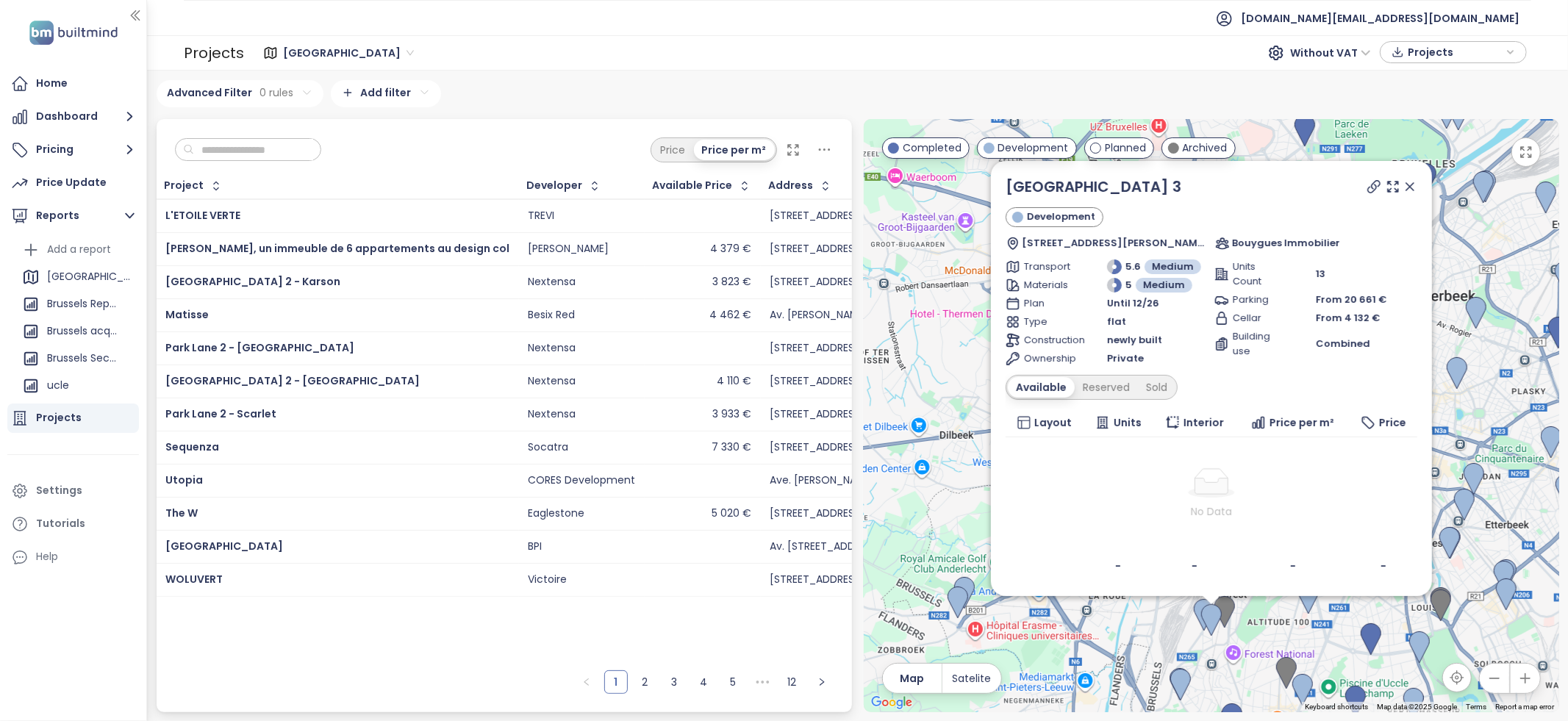
click at [1409, 191] on icon at bounding box center [1410, 186] width 15 height 15
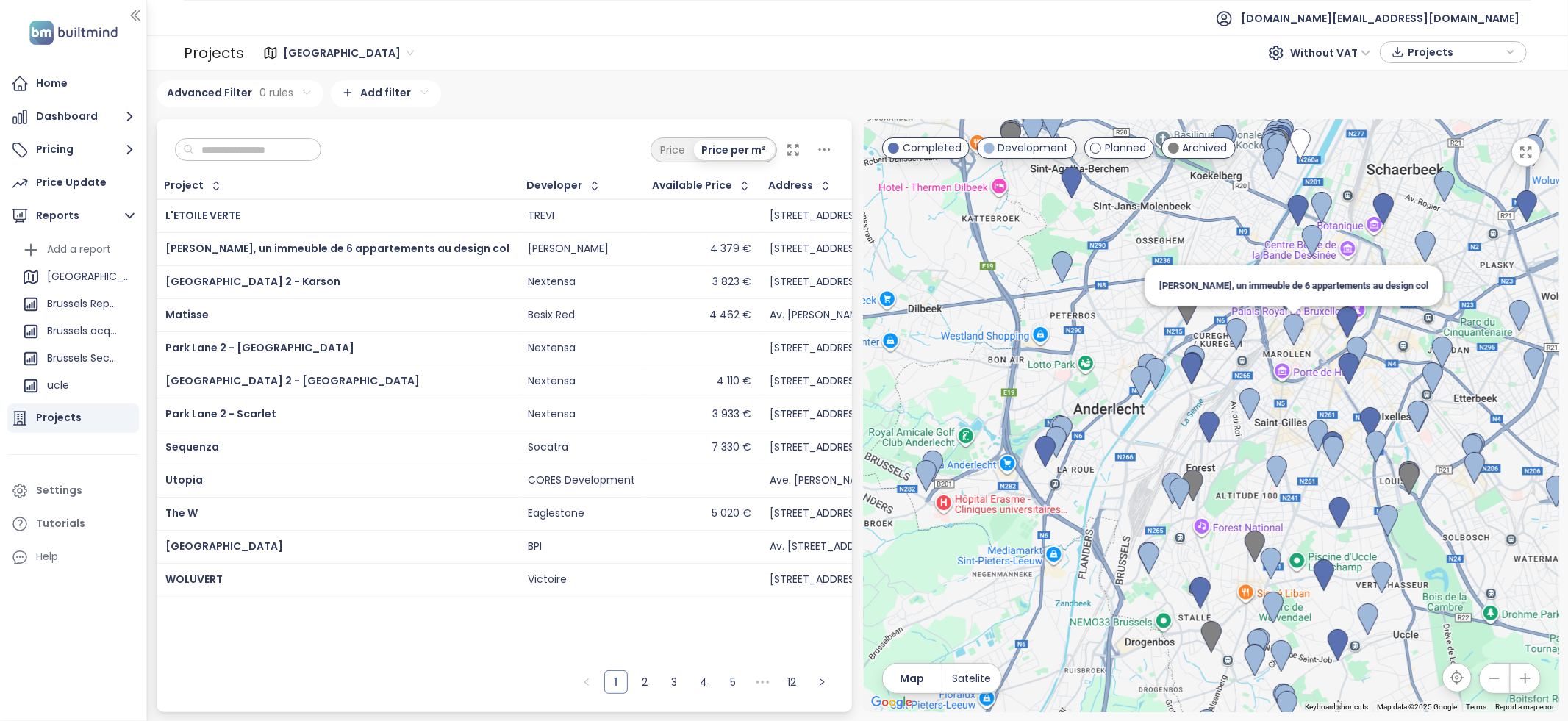
drag, startPoint x: 1333, startPoint y: 454, endPoint x: 1382, endPoint y: 481, distance: 55.9
click at [1304, 337] on div "[PERSON_NAME], un immeuble de 6 appartements au design col" at bounding box center [1212, 415] width 695 height 593
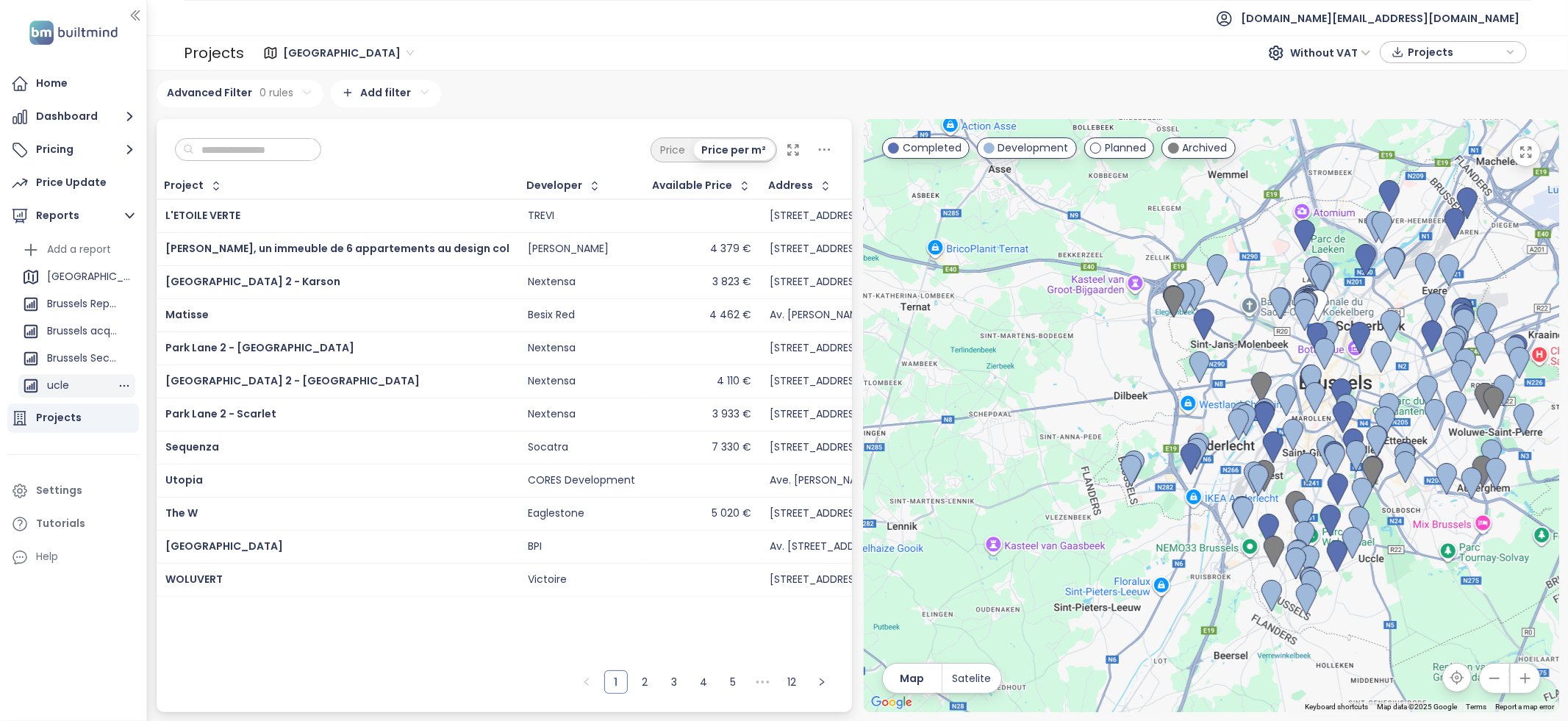
click at [68, 395] on div "ucle" at bounding box center [76, 386] width 117 height 24
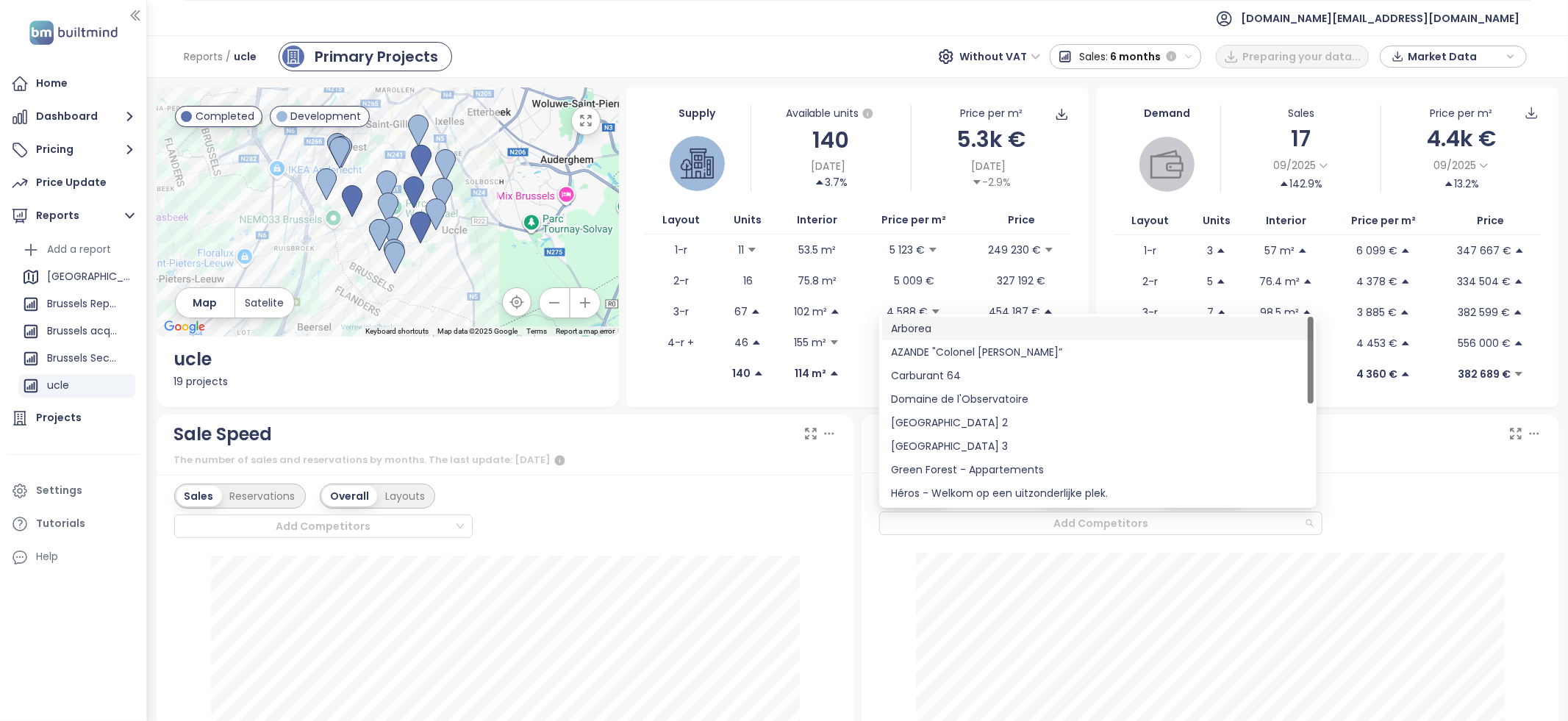
drag, startPoint x: 881, startPoint y: 506, endPoint x: 838, endPoint y: 543, distance: 56.7
click at [869, 483] on div "Available Sales Both Overall Layouts Price per m² Price Add Competitors" at bounding box center [1210, 670] width 698 height 395
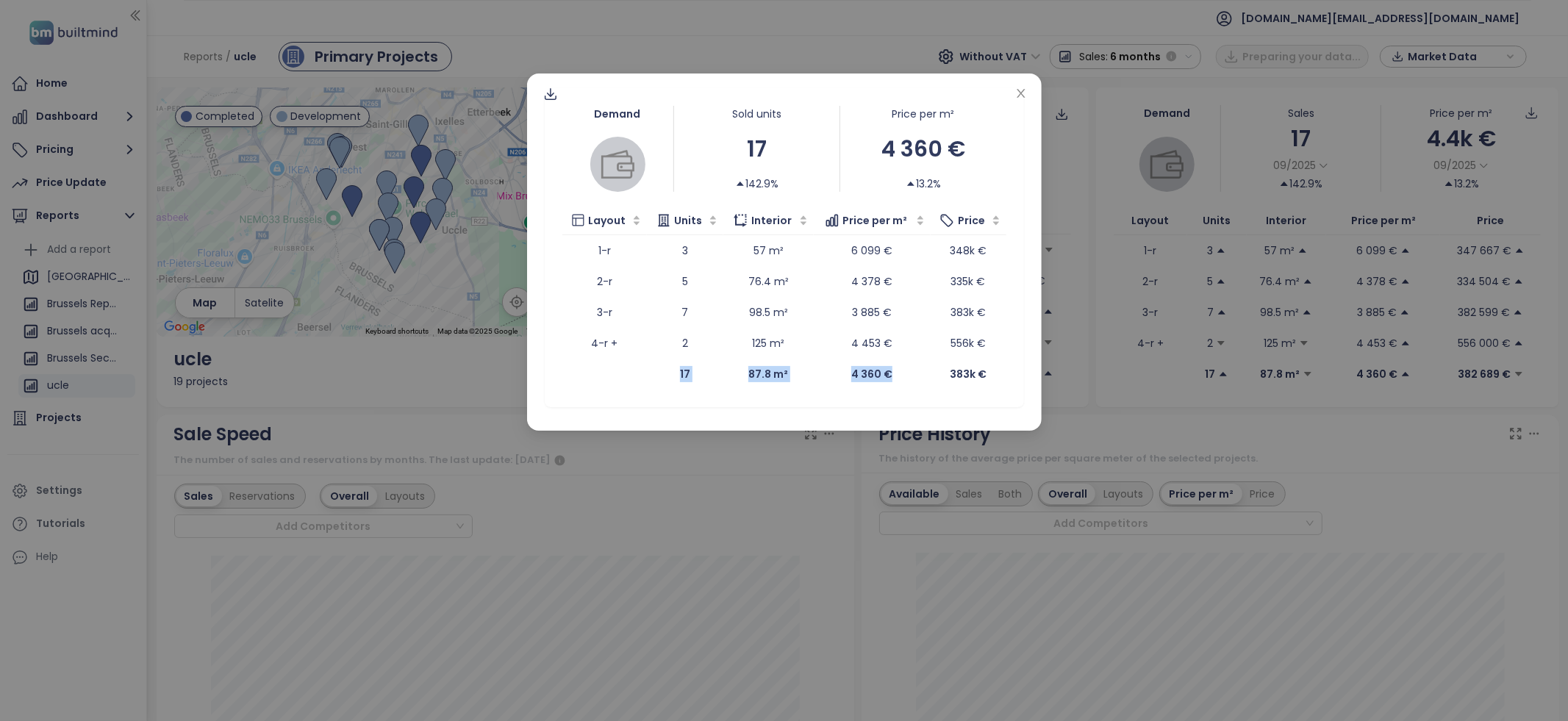
drag, startPoint x: 665, startPoint y: 375, endPoint x: 928, endPoint y: 380, distance: 263.0
click at [928, 380] on tr "17 87.8 m² 4 360 € 383k €" at bounding box center [784, 373] width 444 height 31
drag, startPoint x: 586, startPoint y: 318, endPoint x: 788, endPoint y: 317, distance: 202.0
click at [788, 317] on tr "3-r 7 98.5 m² 3 885 € 383k €" at bounding box center [784, 311] width 444 height 31
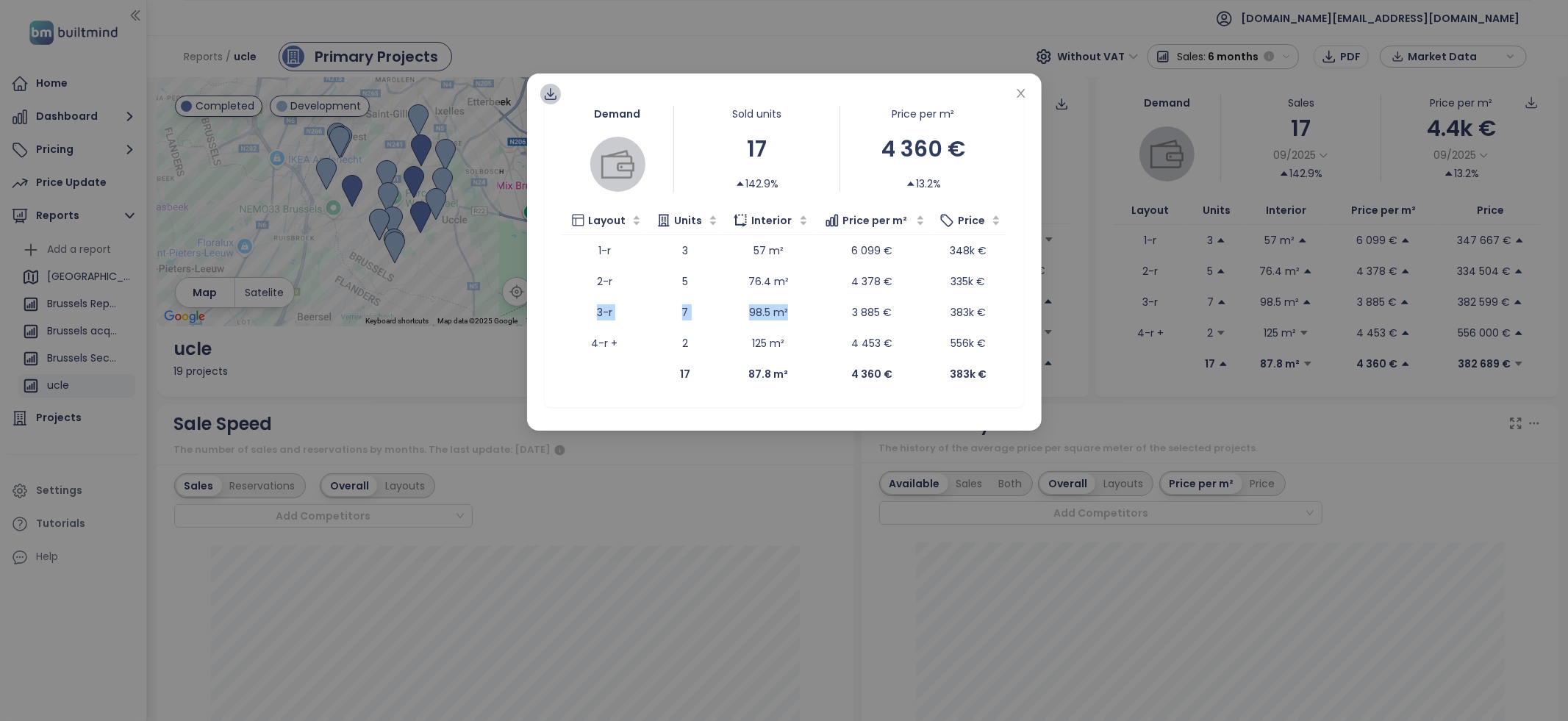
scroll to position [6, 0]
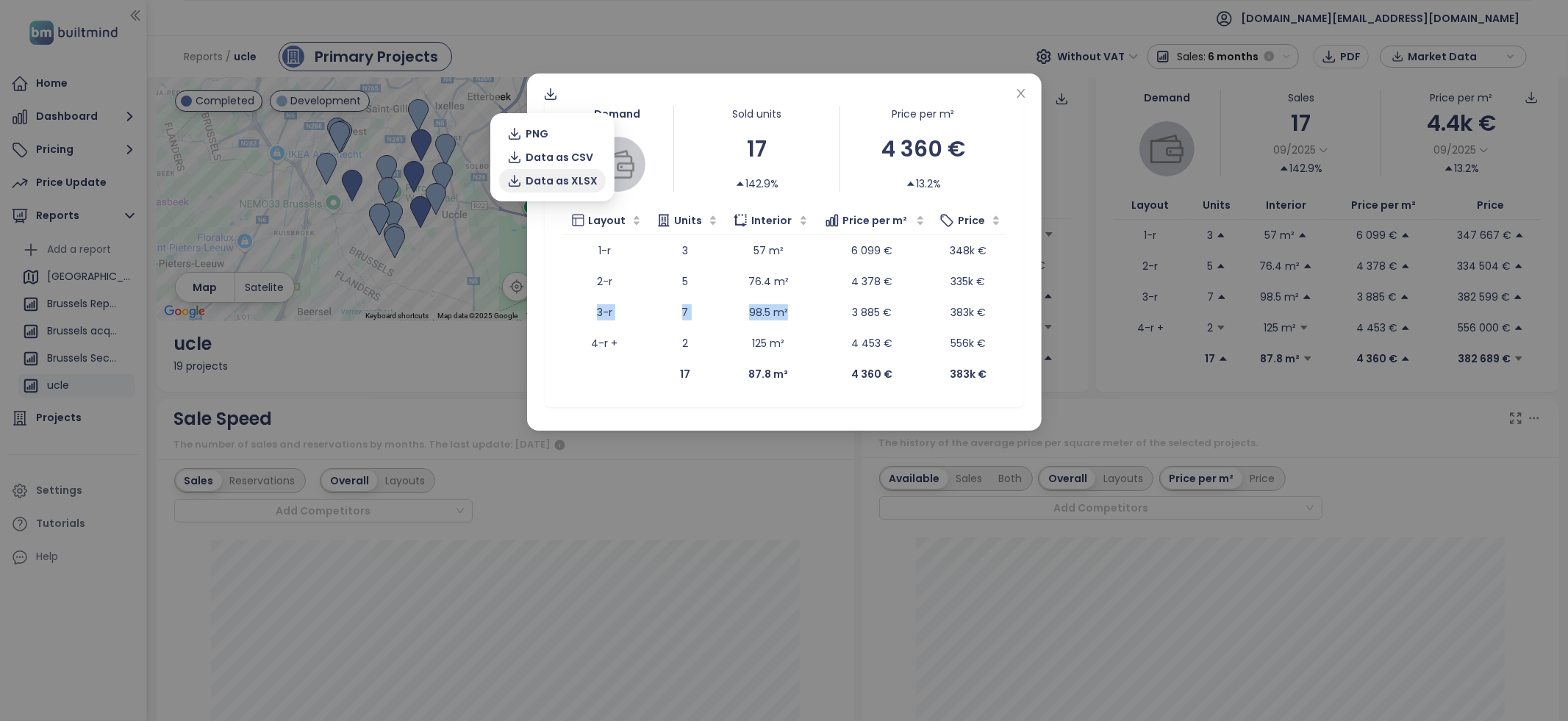
click at [555, 175] on span "Data as XLSX" at bounding box center [562, 181] width 72 height 17
click at [1020, 96] on icon "close" at bounding box center [1020, 93] width 12 height 12
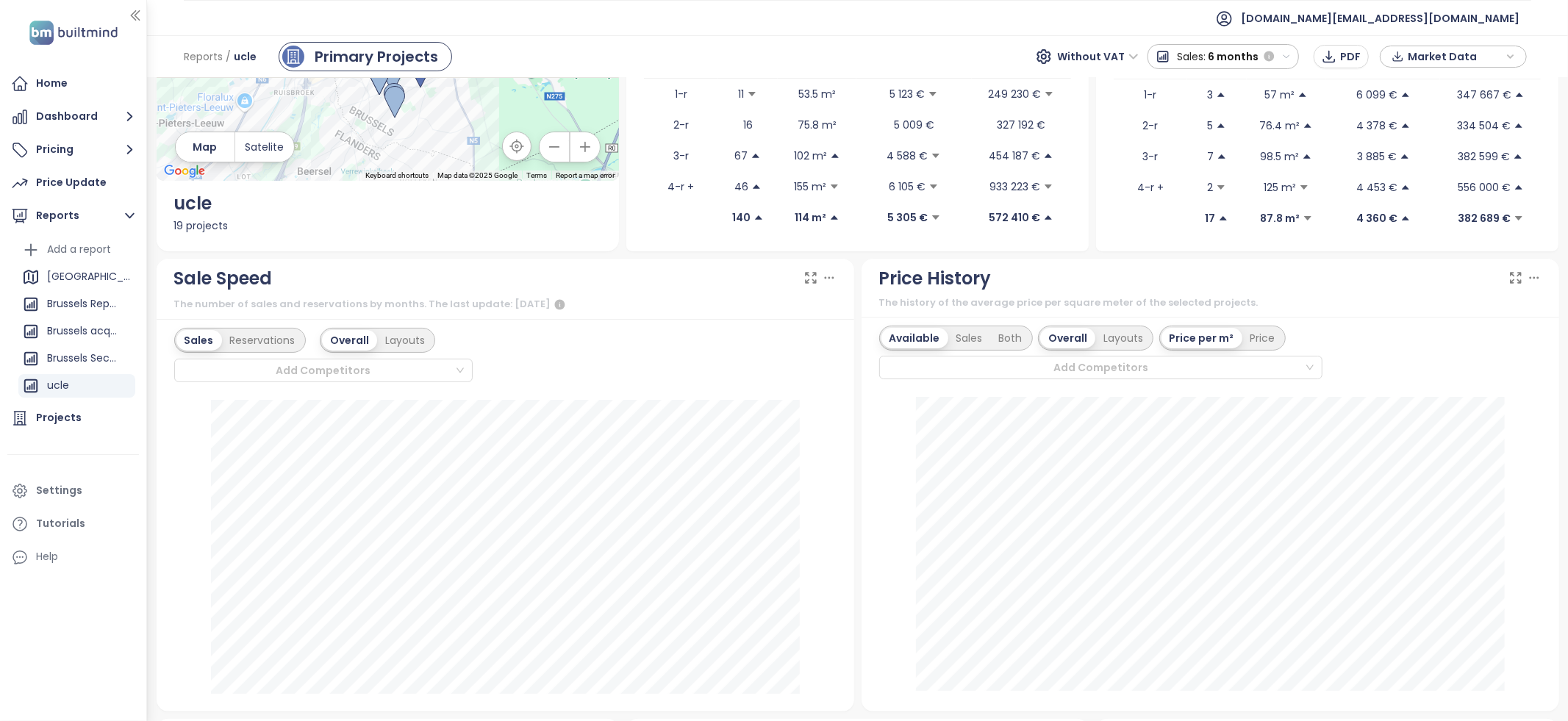
scroll to position [0, 0]
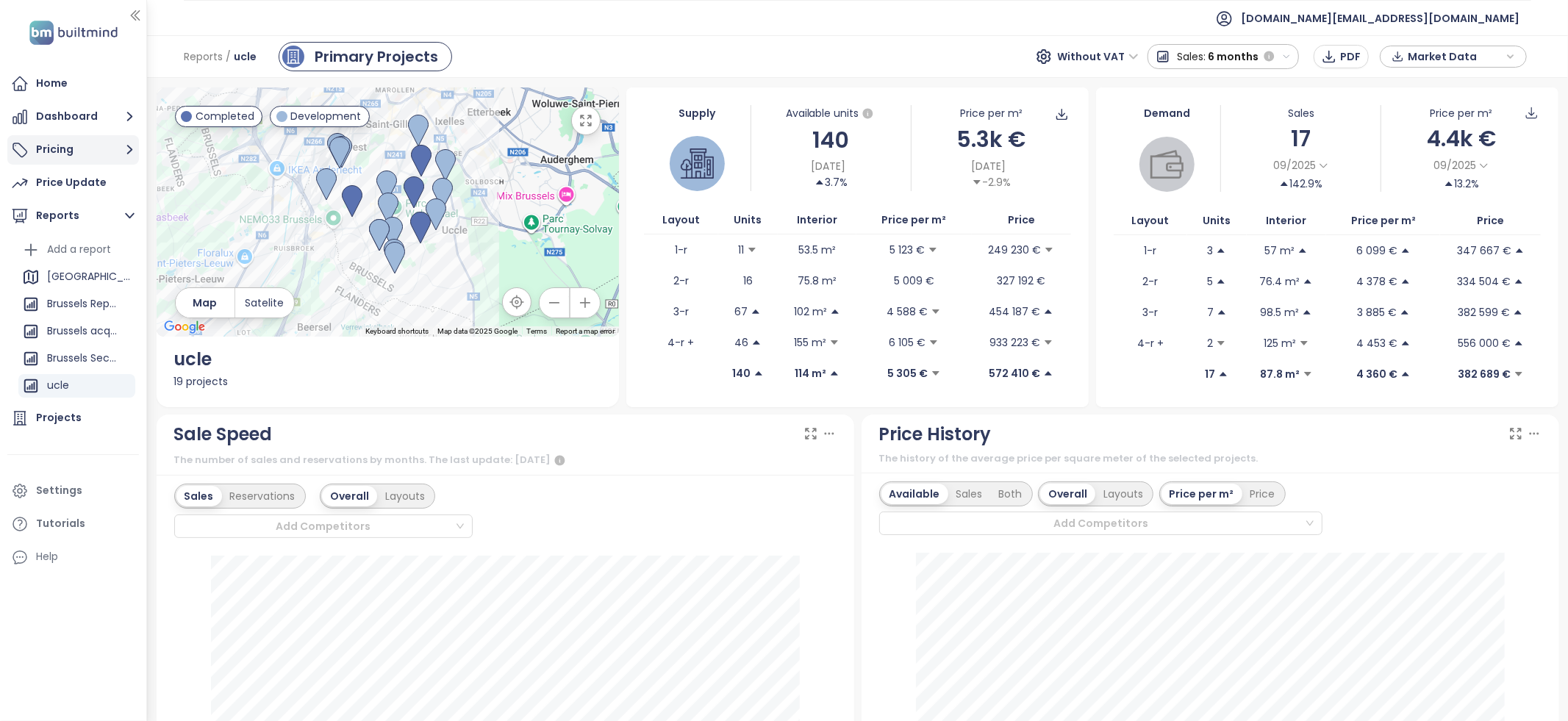
click at [74, 155] on button "Pricing" at bounding box center [72, 149] width 131 height 29
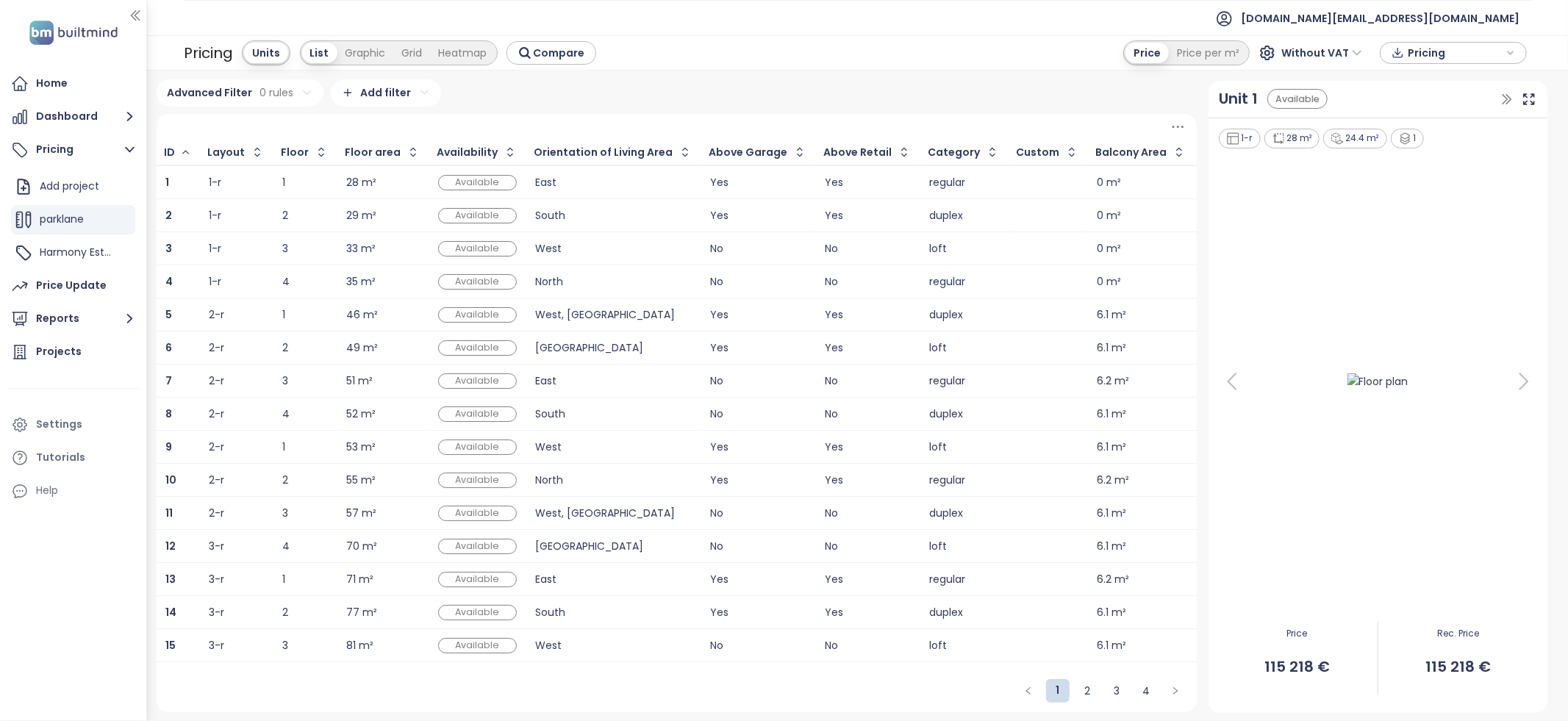
click at [243, 185] on div "1-r" at bounding box center [236, 182] width 55 height 17
click at [338, 187] on td "28 m²" at bounding box center [383, 182] width 92 height 34
click at [352, 183] on div "28 m²" at bounding box center [361, 182] width 30 height 9
click at [83, 185] on div "Add project" at bounding box center [69, 186] width 60 height 18
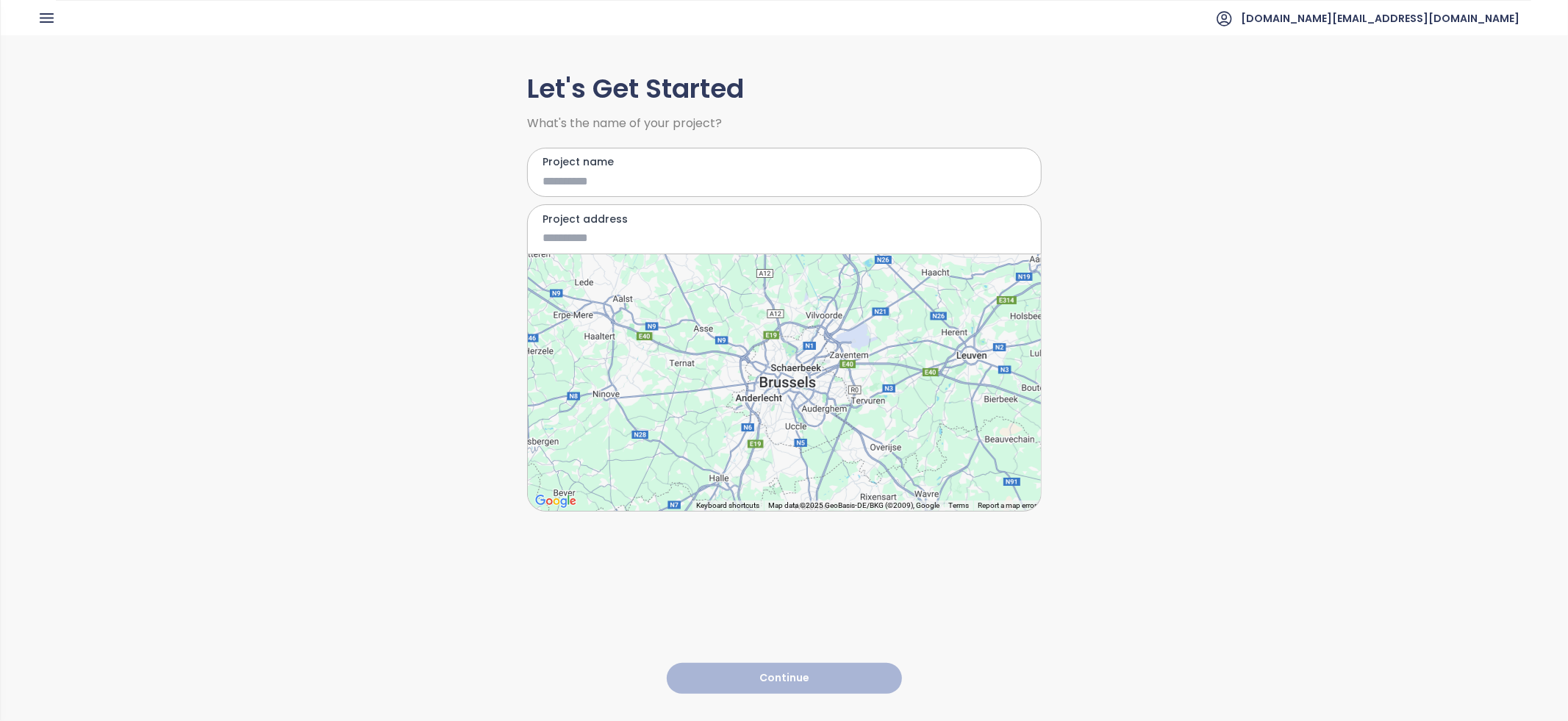
click at [618, 185] on input "Project name" at bounding box center [774, 181] width 463 height 18
type input "**"
click at [608, 237] on input "Project address" at bounding box center [774, 237] width 463 height 18
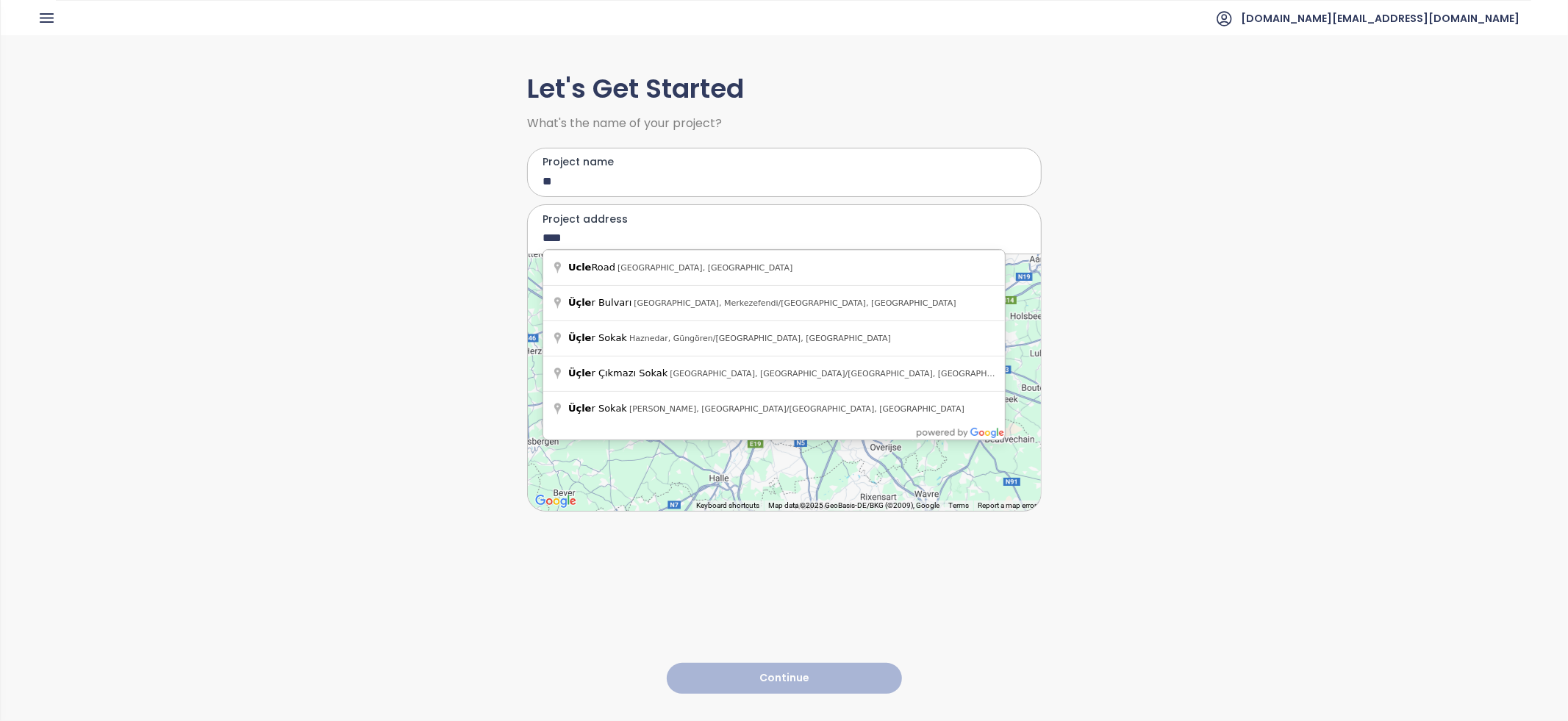
drag, startPoint x: 618, startPoint y: 236, endPoint x: 531, endPoint y: 241, distance: 87.1
click at [531, 241] on div "Project address ****" at bounding box center [784, 230] width 515 height 50
type input "****"
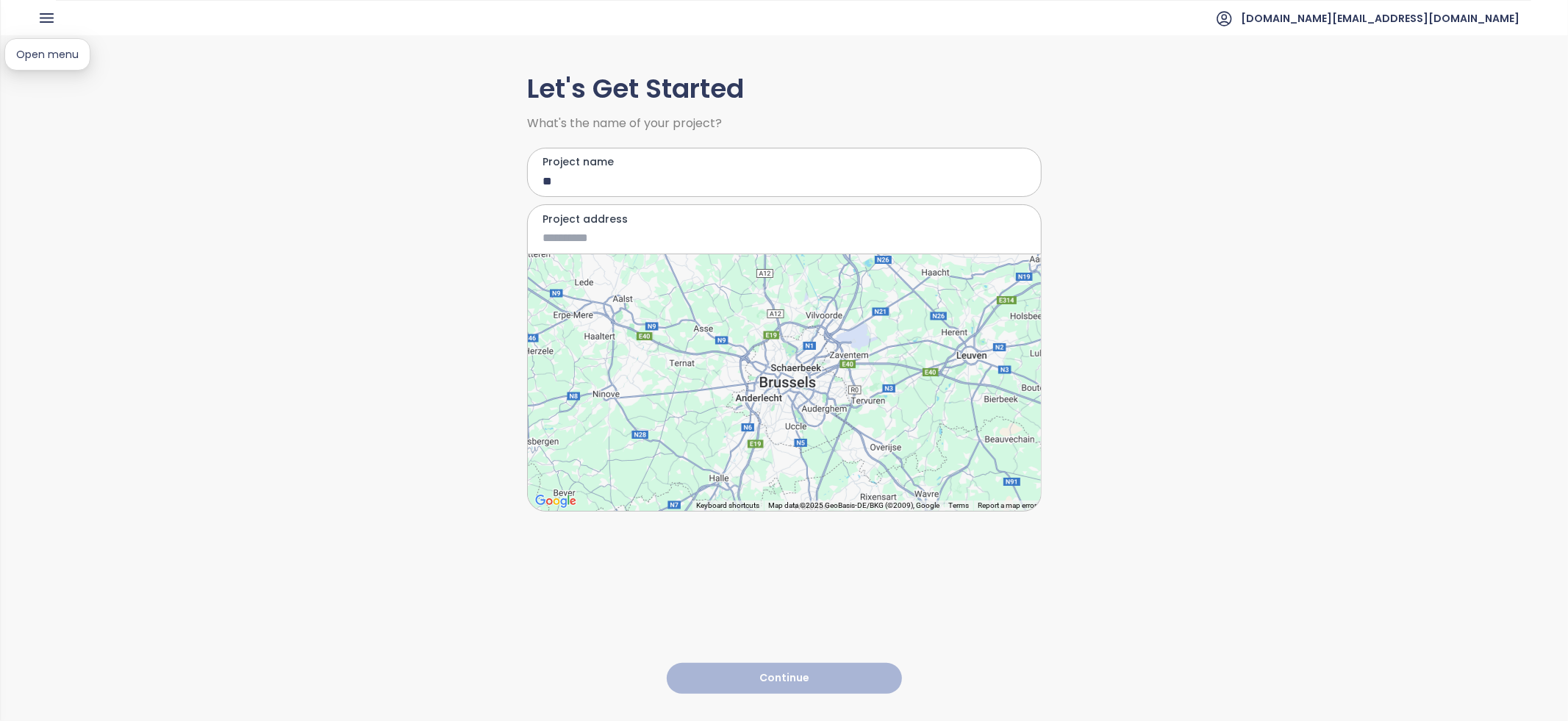
click at [44, 22] on icon "button" at bounding box center [46, 17] width 18 height 18
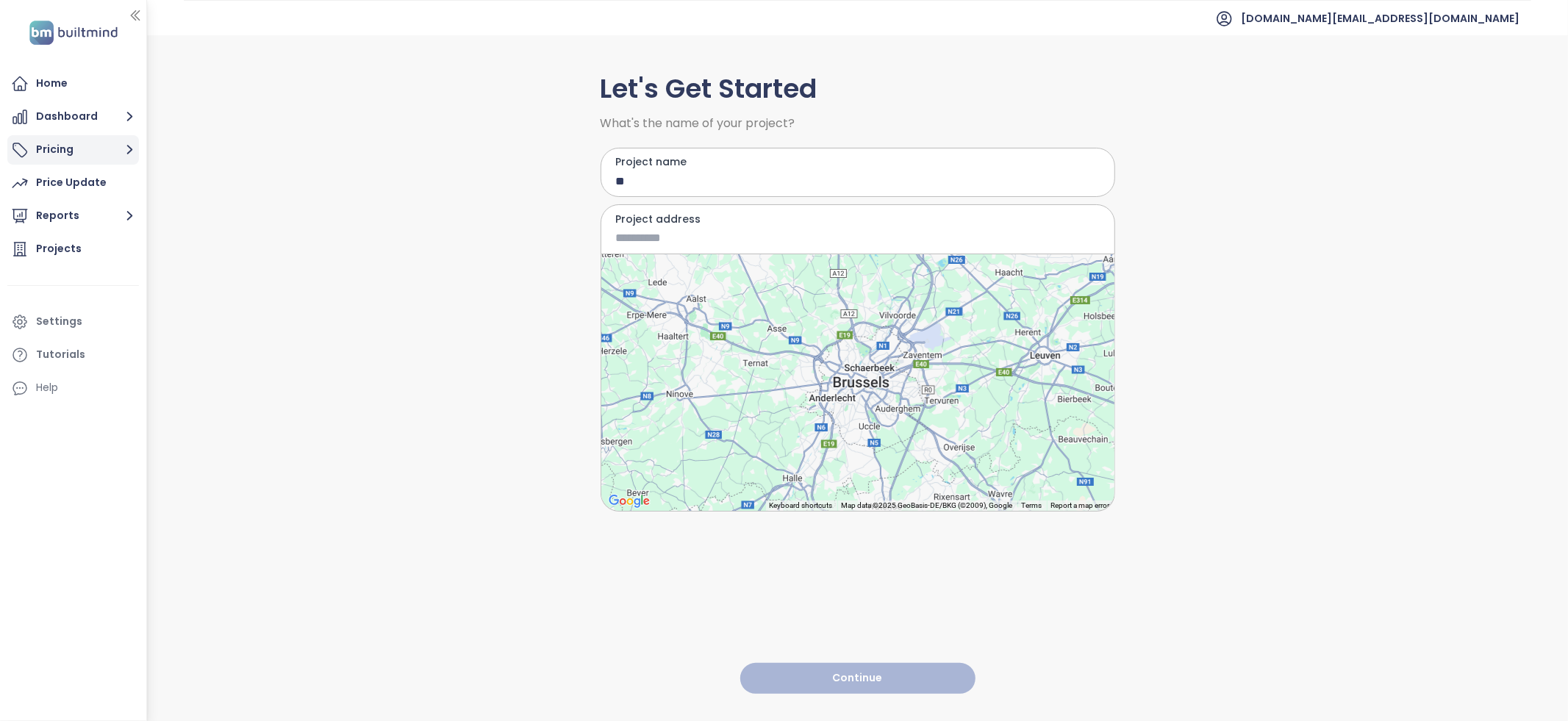
click at [56, 153] on button "Pricing" at bounding box center [72, 149] width 131 height 29
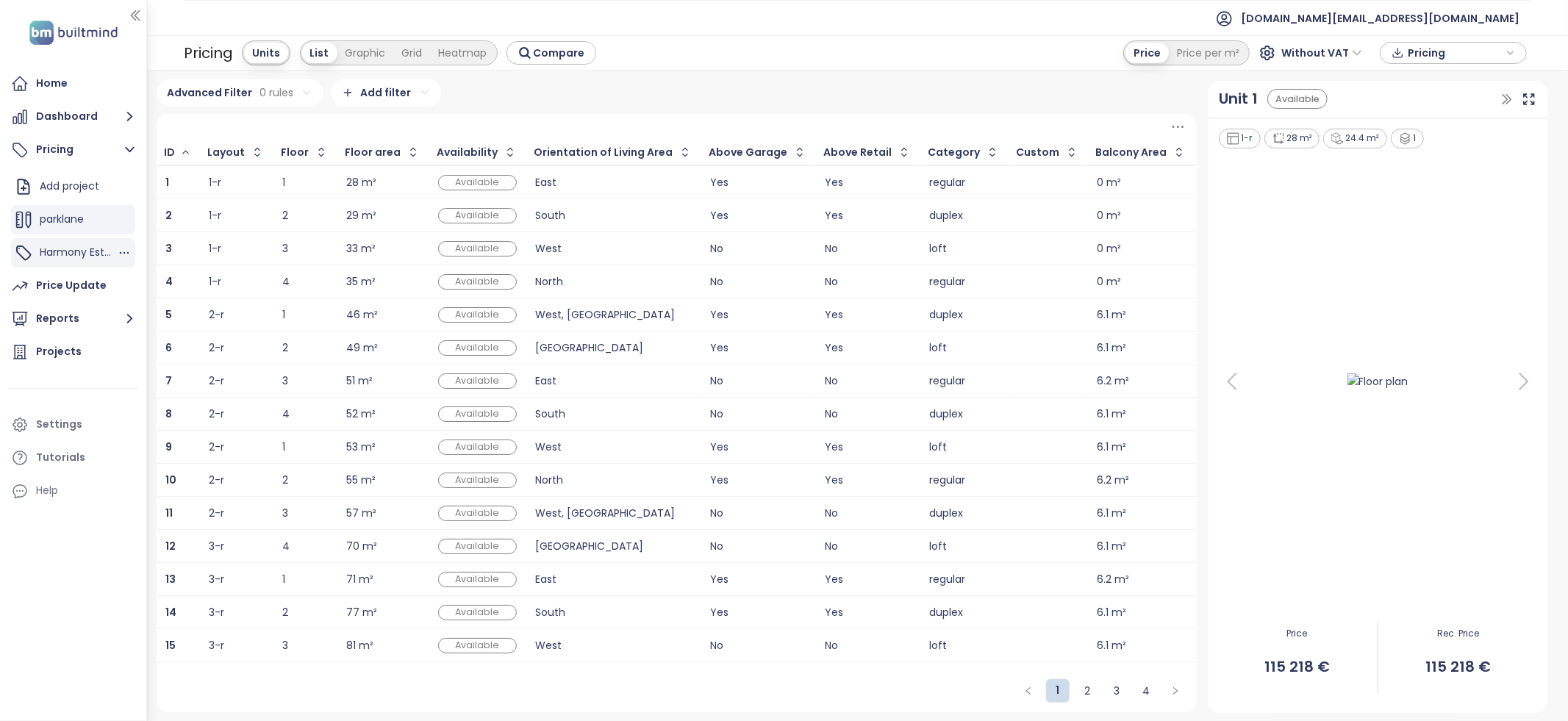
click at [67, 250] on span "Harmony Estates" at bounding box center [83, 252] width 87 height 15
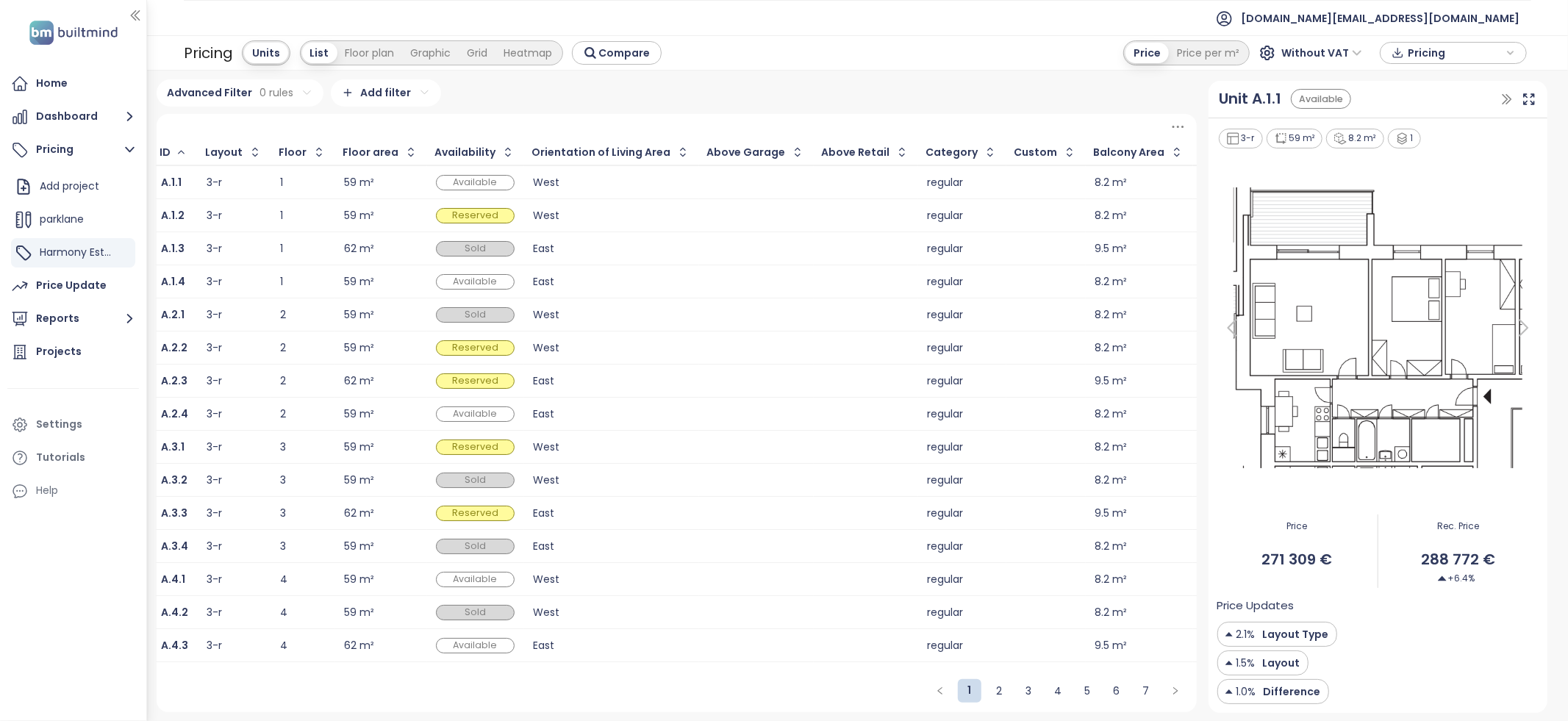
scroll to position [0, 7]
click at [315, 174] on td "1" at bounding box center [300, 182] width 64 height 34
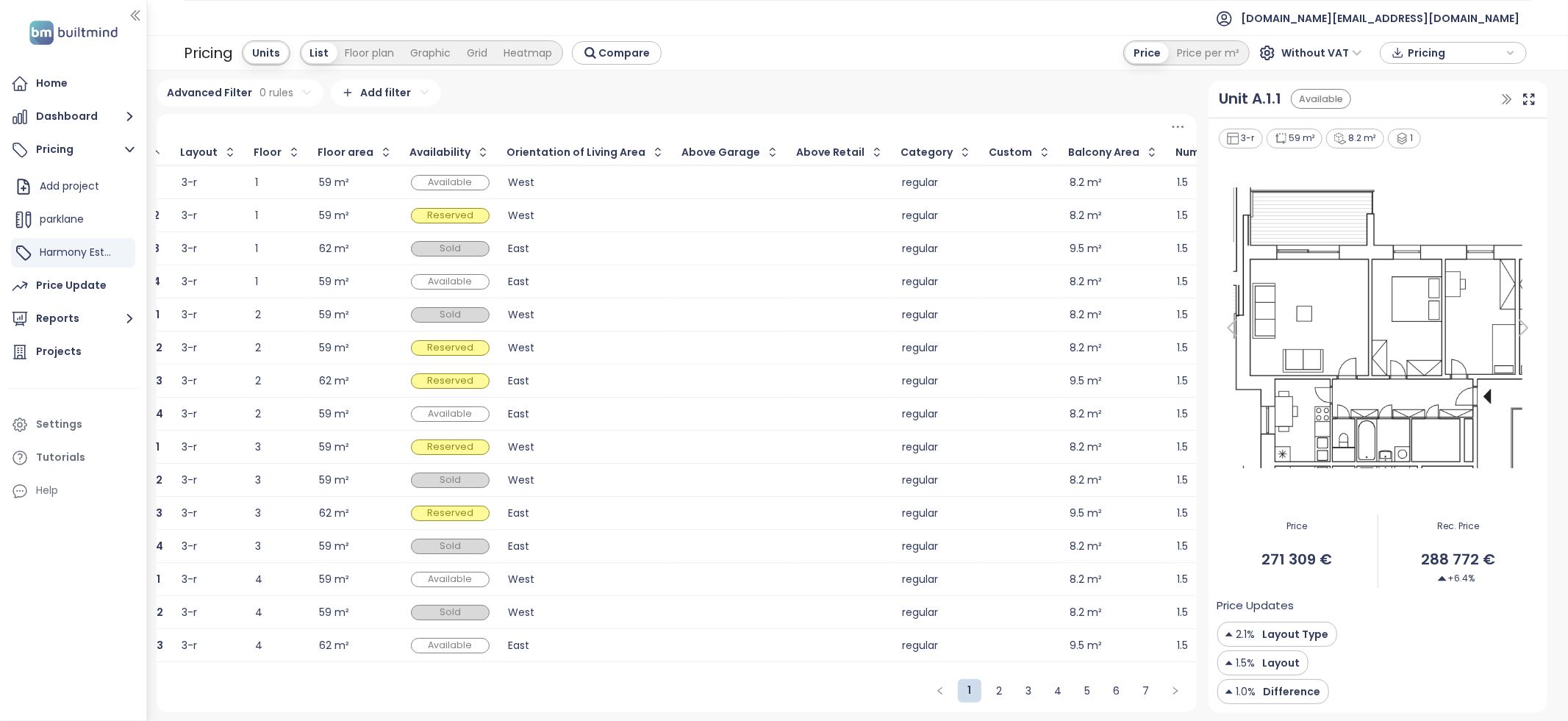
click at [310, 189] on td "59 m²" at bounding box center [356, 182] width 92 height 34
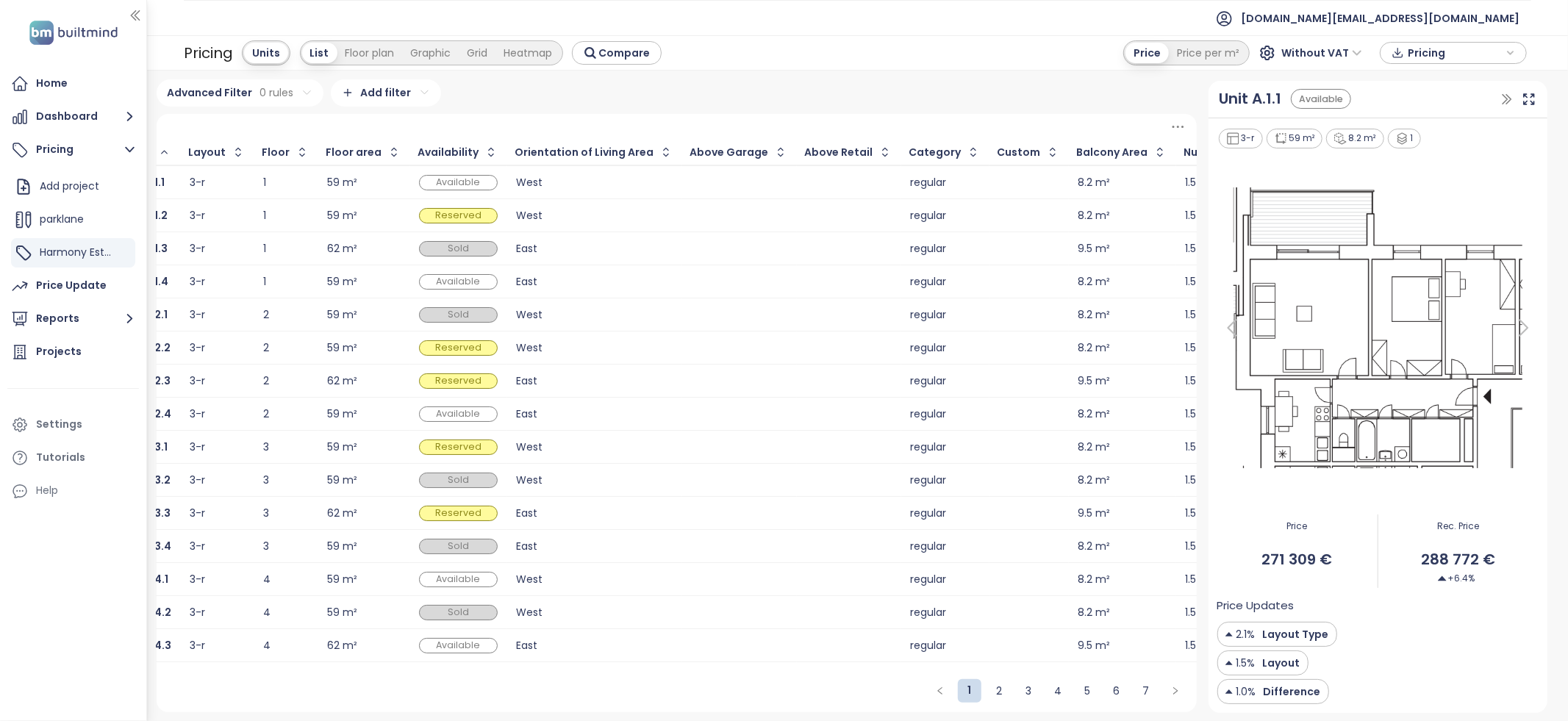
click at [319, 189] on td "59 m²" at bounding box center [364, 182] width 92 height 34
click at [352, 186] on div "59 m²" at bounding box center [366, 182] width 73 height 17
click at [1531, 103] on icon at bounding box center [1529, 99] width 10 height 10
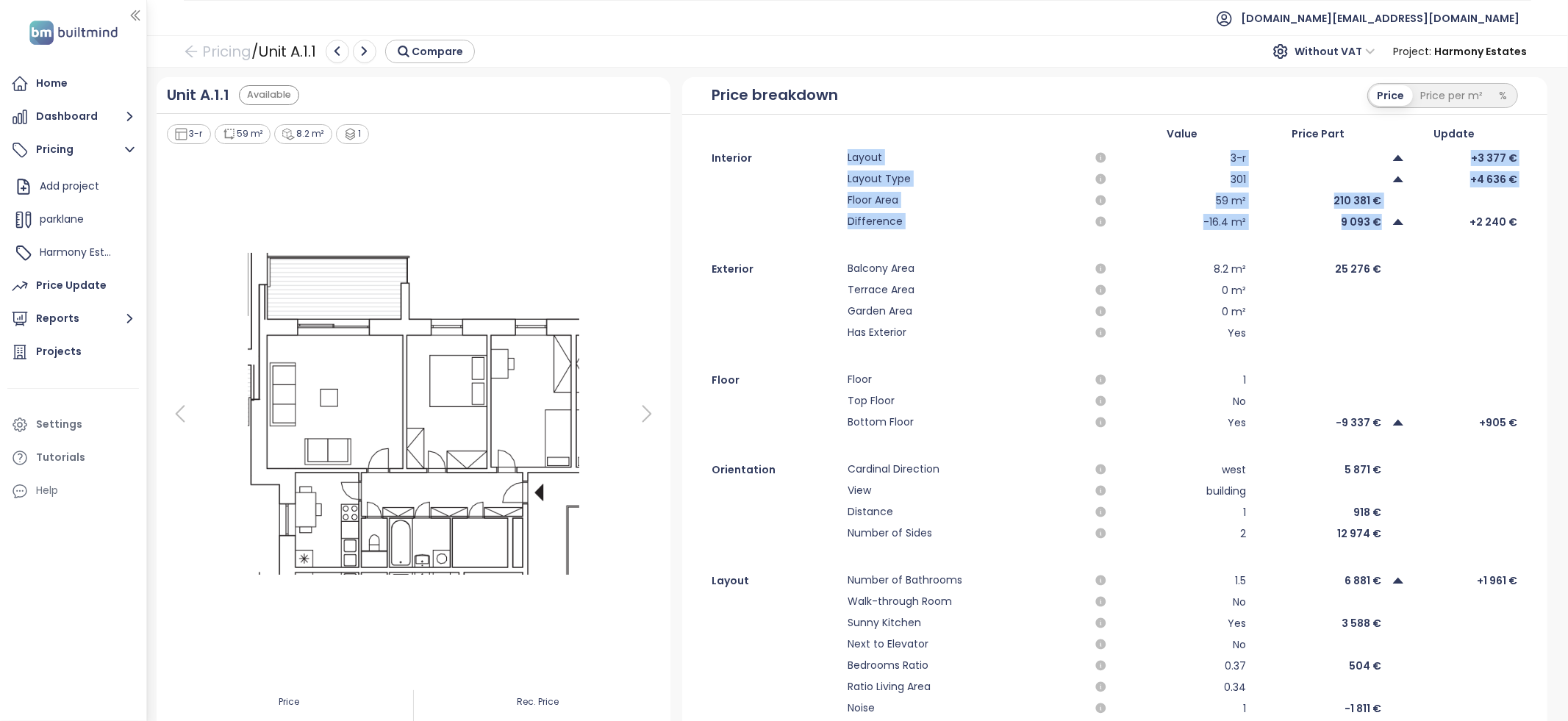
drag, startPoint x: 842, startPoint y: 161, endPoint x: 1325, endPoint y: 241, distance: 489.6
click at [1325, 241] on div "Interior Layout 3-r +3 377 € Layout Type 301 +4 636 € Floor Area 59 m² 210 381 …" at bounding box center [1115, 454] width 865 height 610
drag, startPoint x: 846, startPoint y: 150, endPoint x: 896, endPoint y: 153, distance: 50.1
click at [896, 153] on div "Interior Layout 3-r +3 377 €" at bounding box center [1115, 158] width 865 height 17
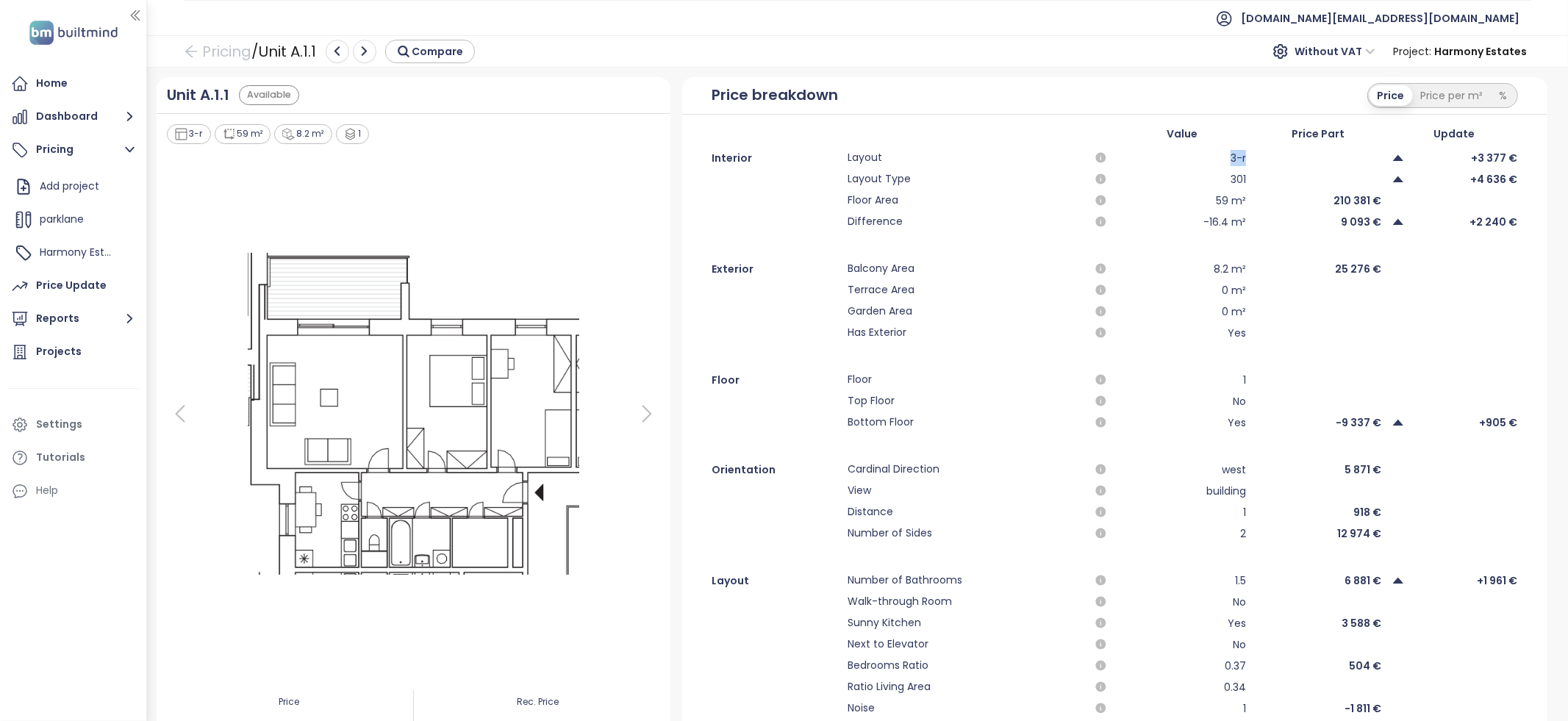
drag, startPoint x: 1200, startPoint y: 158, endPoint x: 1253, endPoint y: 160, distance: 53.0
click at [1253, 160] on div "Interior Layout 3-r +3 377 €" at bounding box center [1115, 158] width 865 height 17
drag, startPoint x: 1459, startPoint y: 159, endPoint x: 1509, endPoint y: 165, distance: 50.4
click at [1509, 165] on div "Interior Layout 3-r +3 377 € Layout Type 301 +4 636 € Floor Area 59 m² 210 381 …" at bounding box center [1115, 190] width 865 height 82
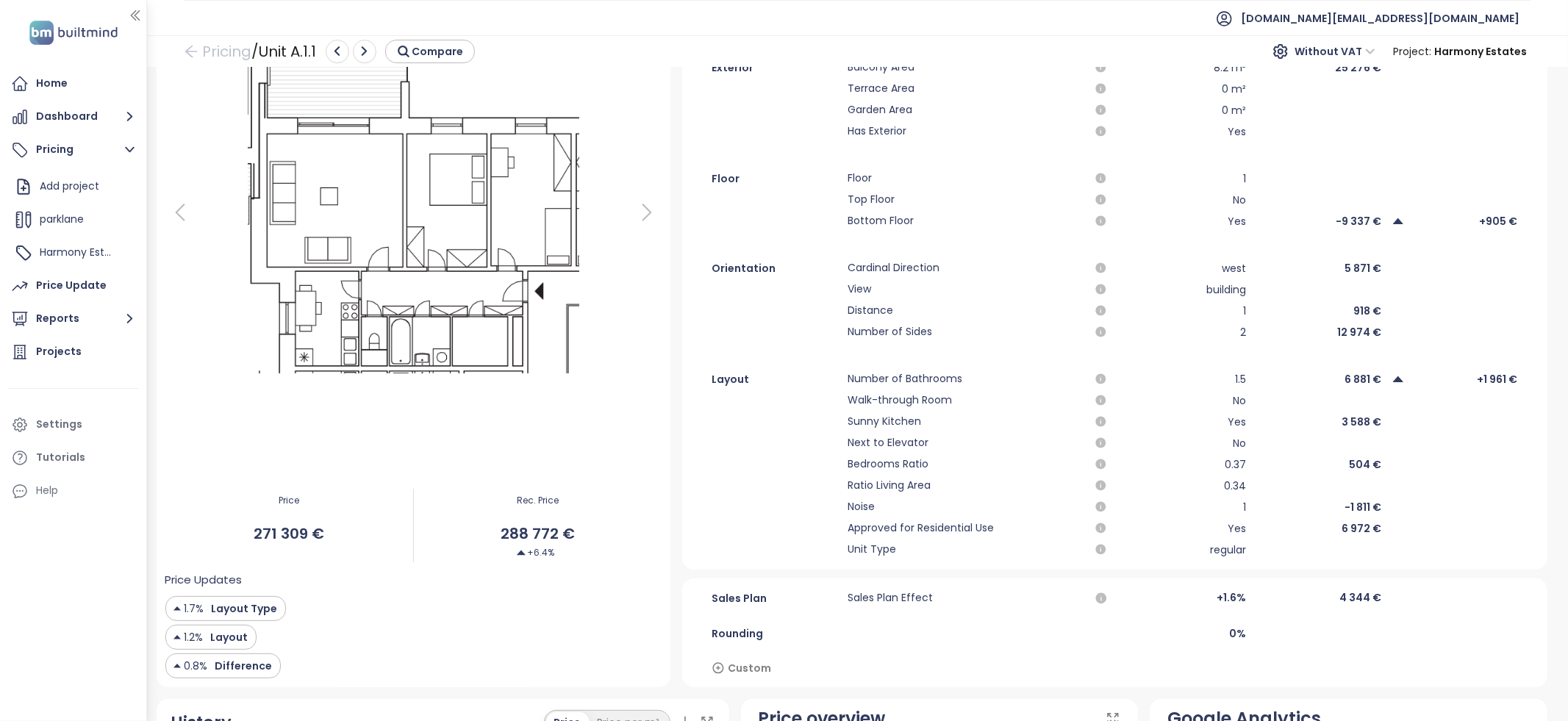
scroll to position [185, 0]
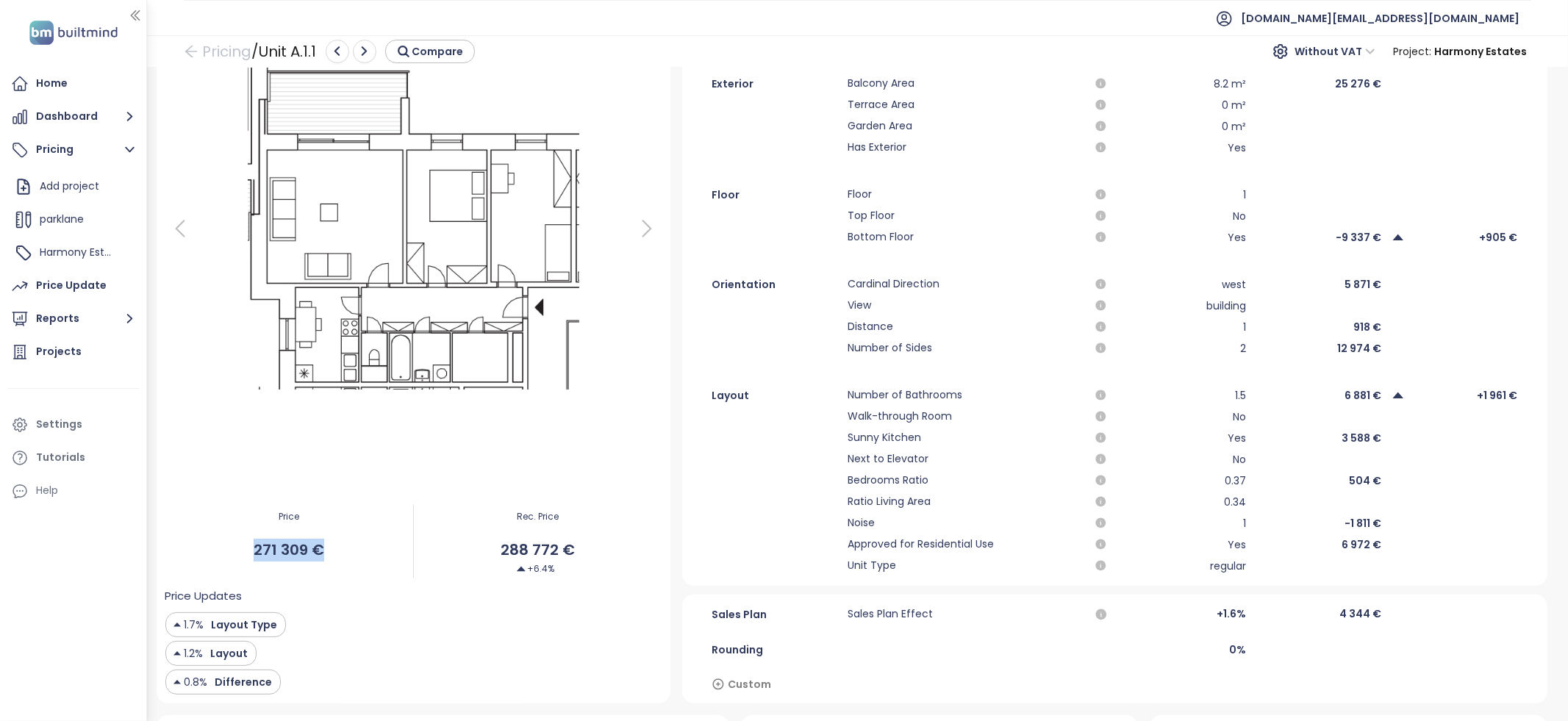
drag, startPoint x: 257, startPoint y: 554, endPoint x: 326, endPoint y: 543, distance: 69.9
click at [326, 543] on span "271 309 €" at bounding box center [289, 550] width 248 height 23
click at [330, 576] on div "Price 271 309 €" at bounding box center [289, 541] width 248 height 92
drag, startPoint x: 504, startPoint y: 544, endPoint x: 587, endPoint y: 546, distance: 83.0
click at [587, 546] on span "288 772 €" at bounding box center [537, 550] width 248 height 23
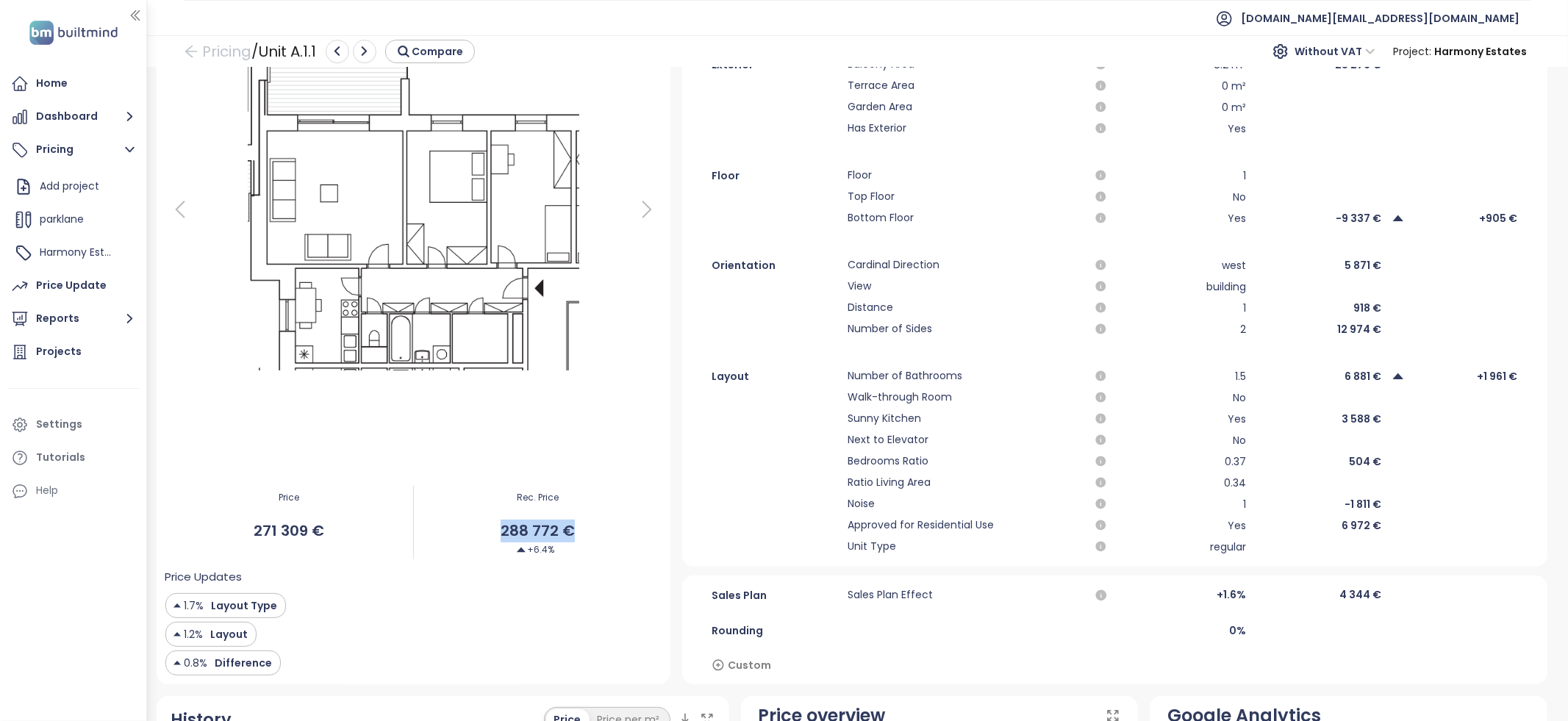
scroll to position [209, 0]
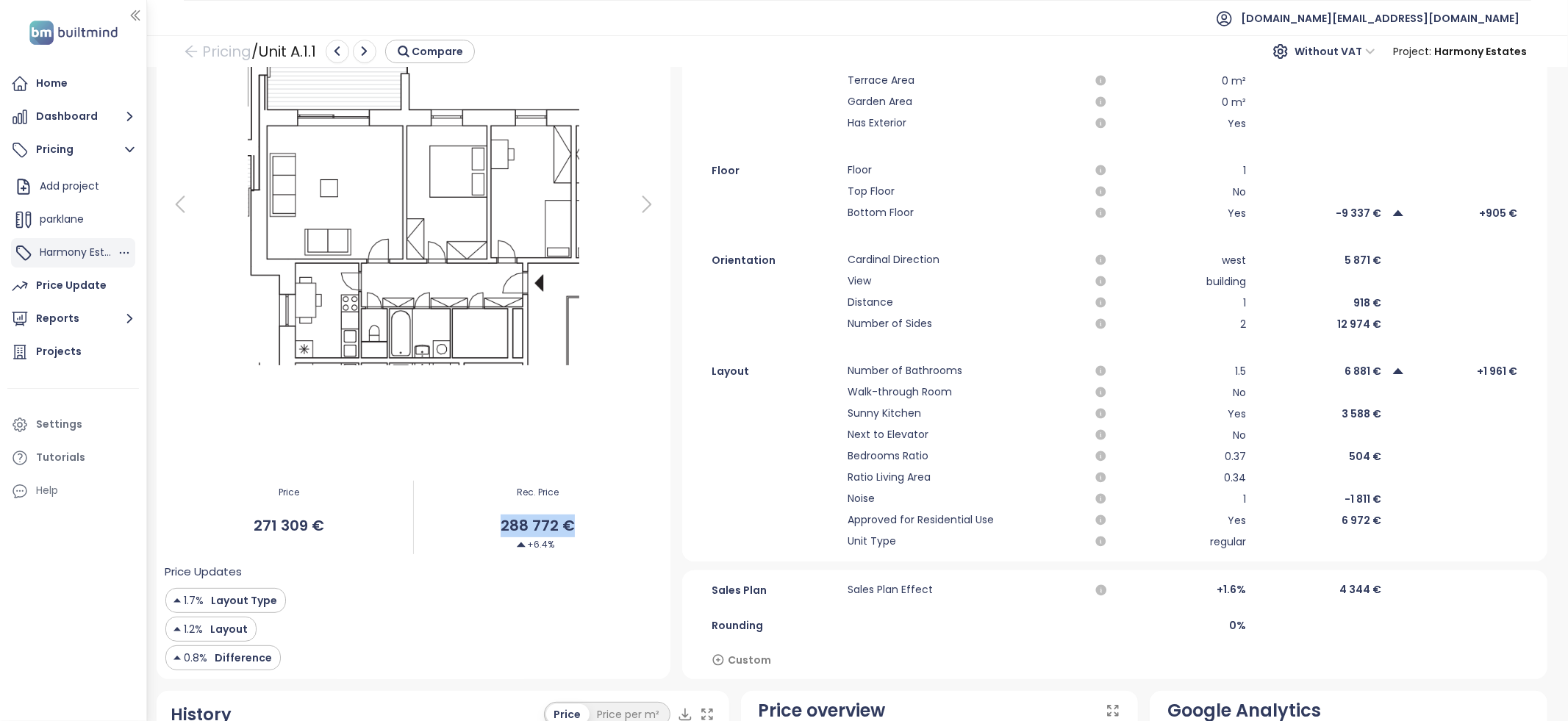
click at [87, 256] on span "Harmony Estates" at bounding box center [83, 252] width 87 height 15
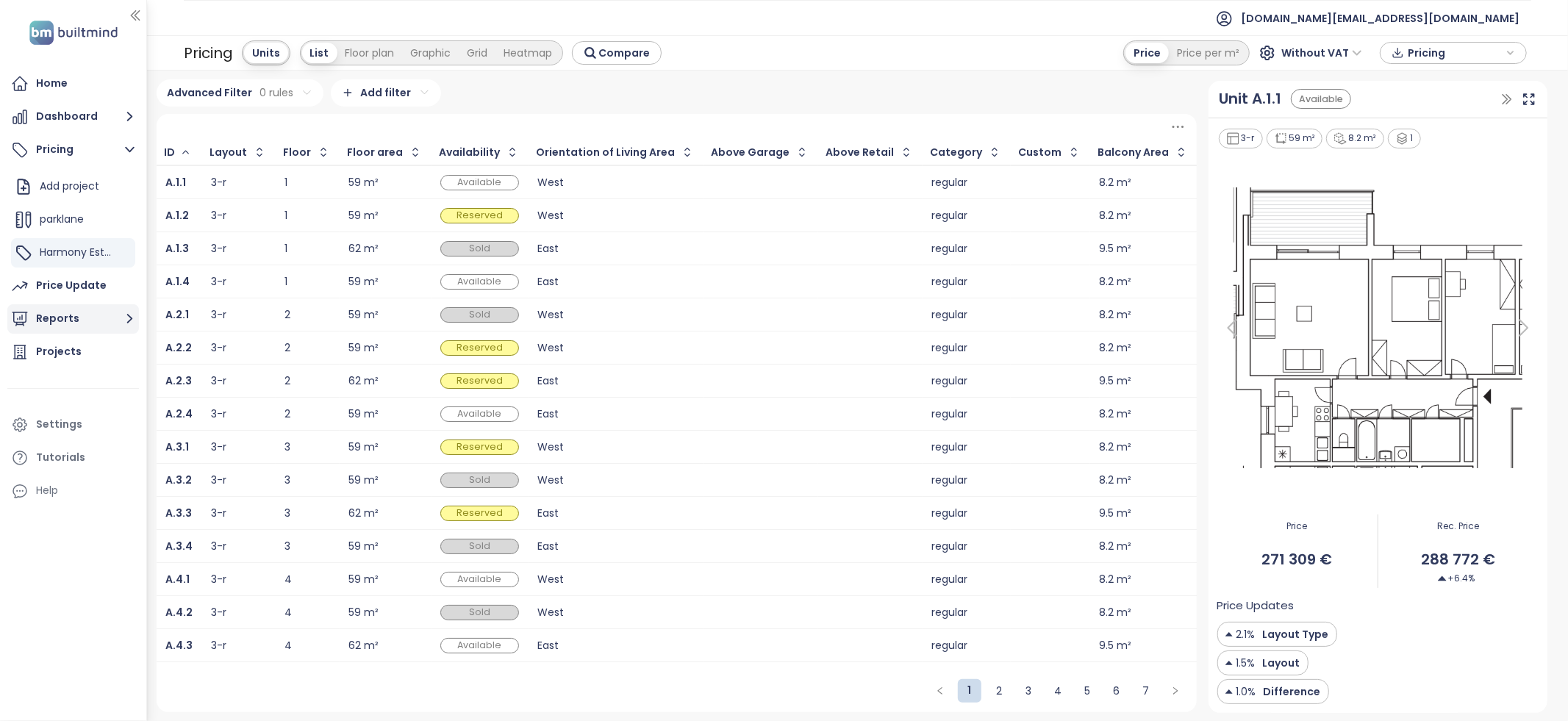
click at [64, 331] on button "Reports" at bounding box center [72, 318] width 131 height 29
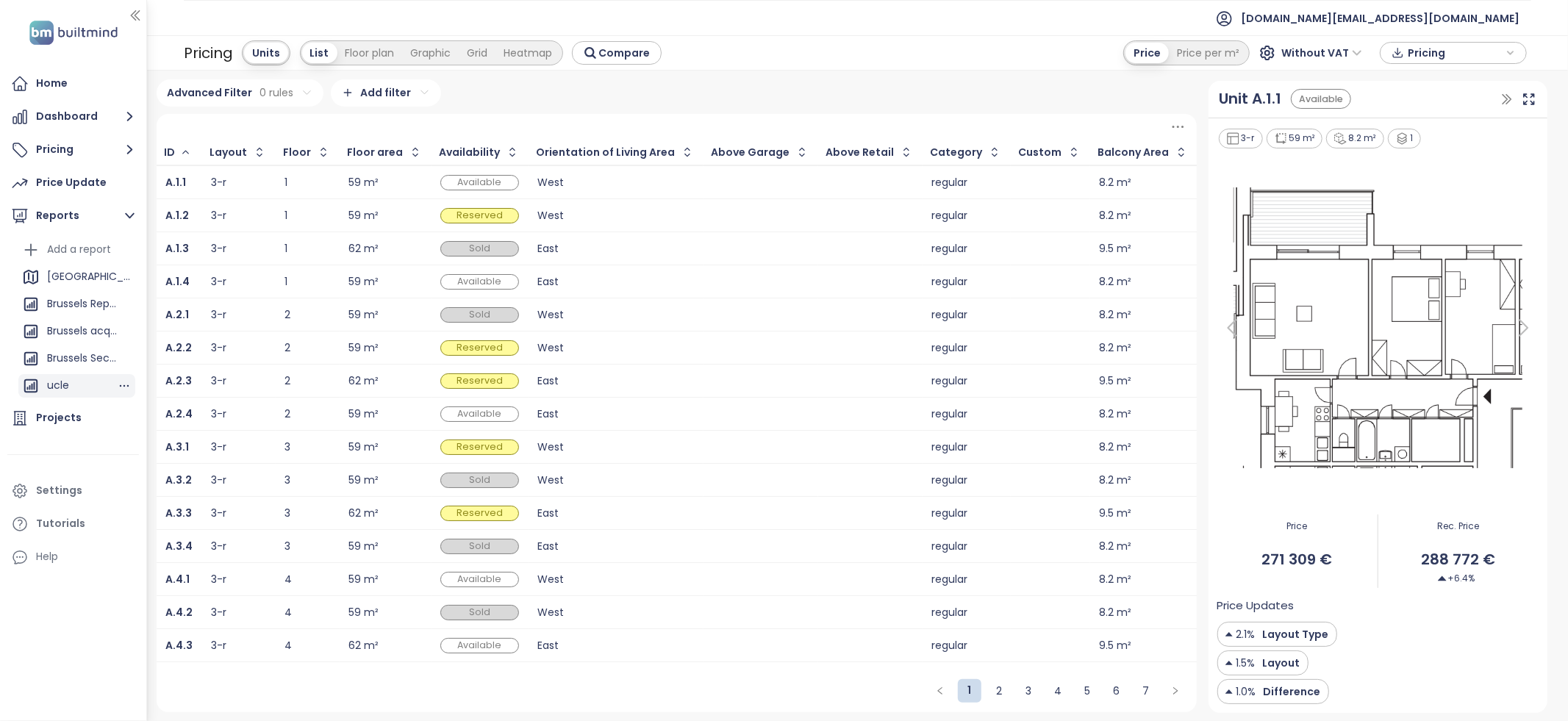
click at [73, 375] on div "ucle" at bounding box center [76, 386] width 117 height 24
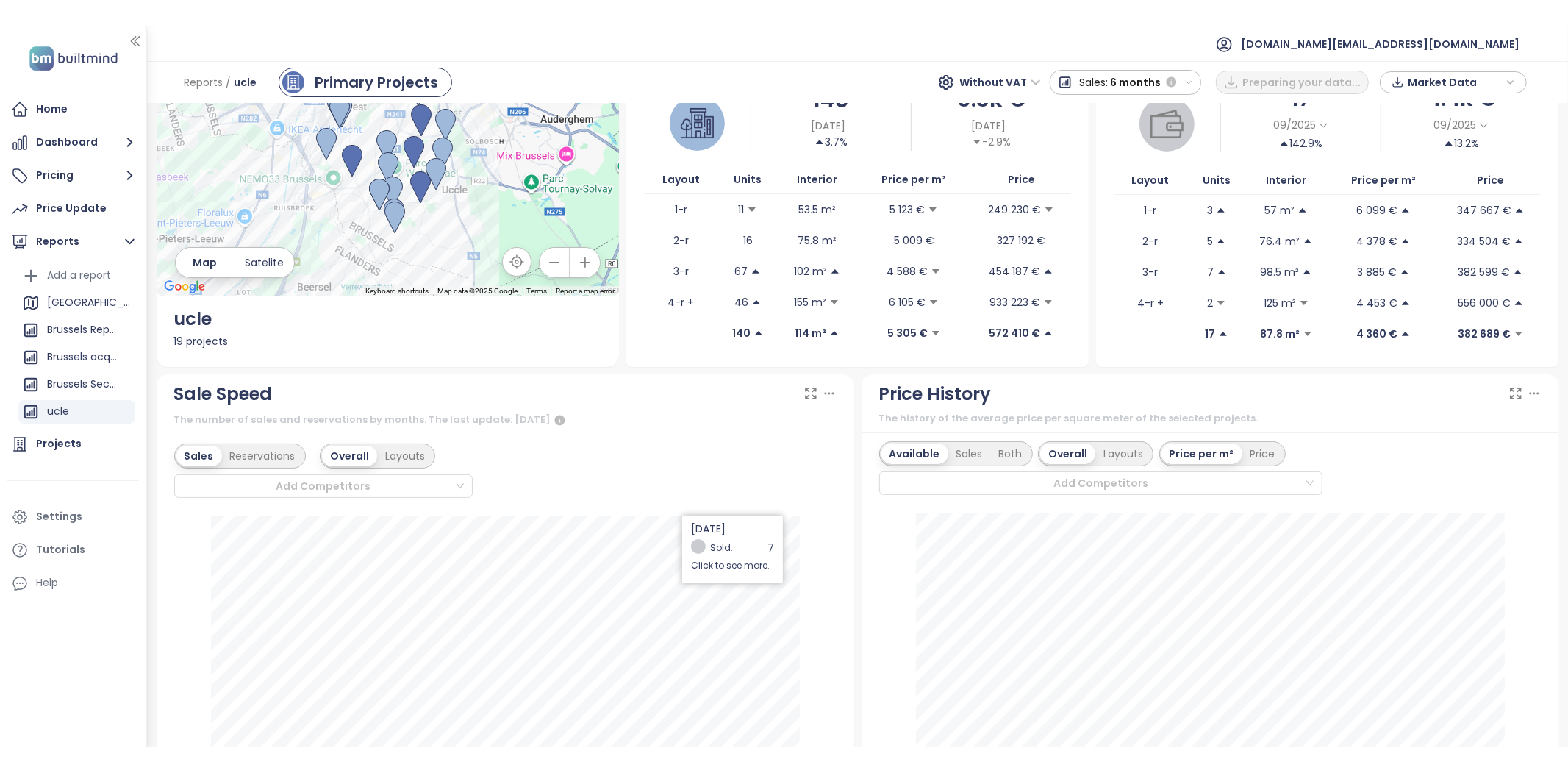
scroll to position [100, 0]
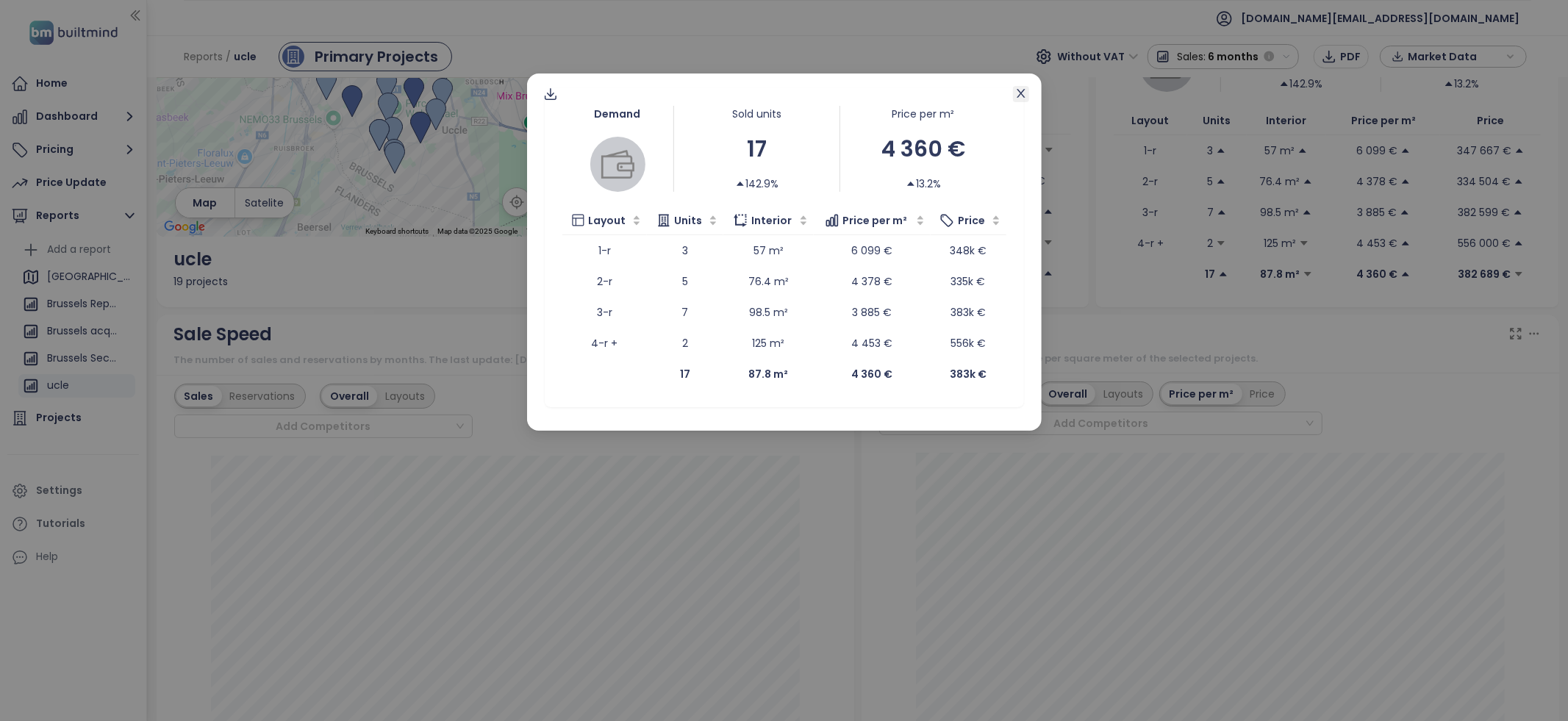
click at [1013, 95] on span "Close" at bounding box center [1021, 94] width 17 height 17
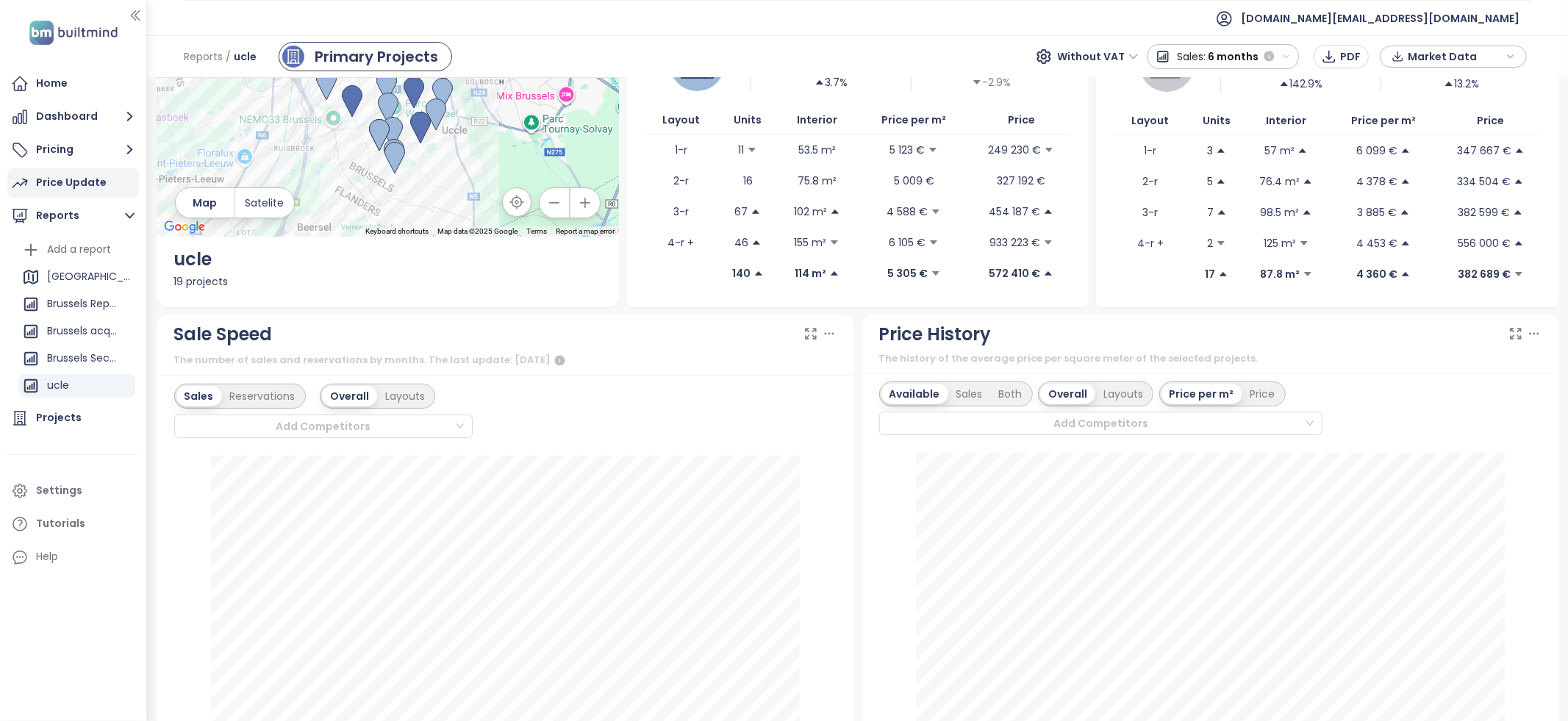
click at [78, 178] on div "Price Update" at bounding box center [72, 182] width 71 height 18
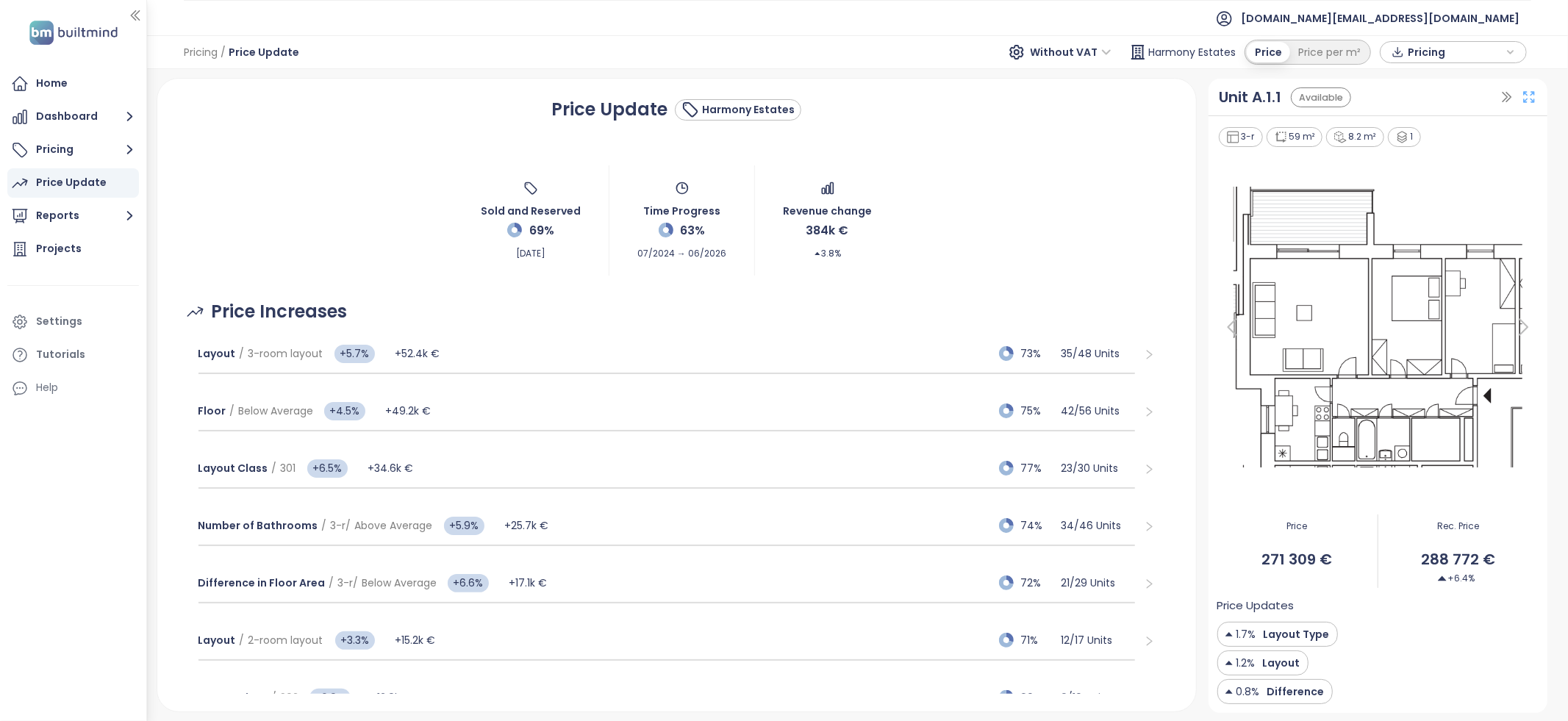
click at [1522, 100] on icon at bounding box center [1529, 97] width 15 height 15
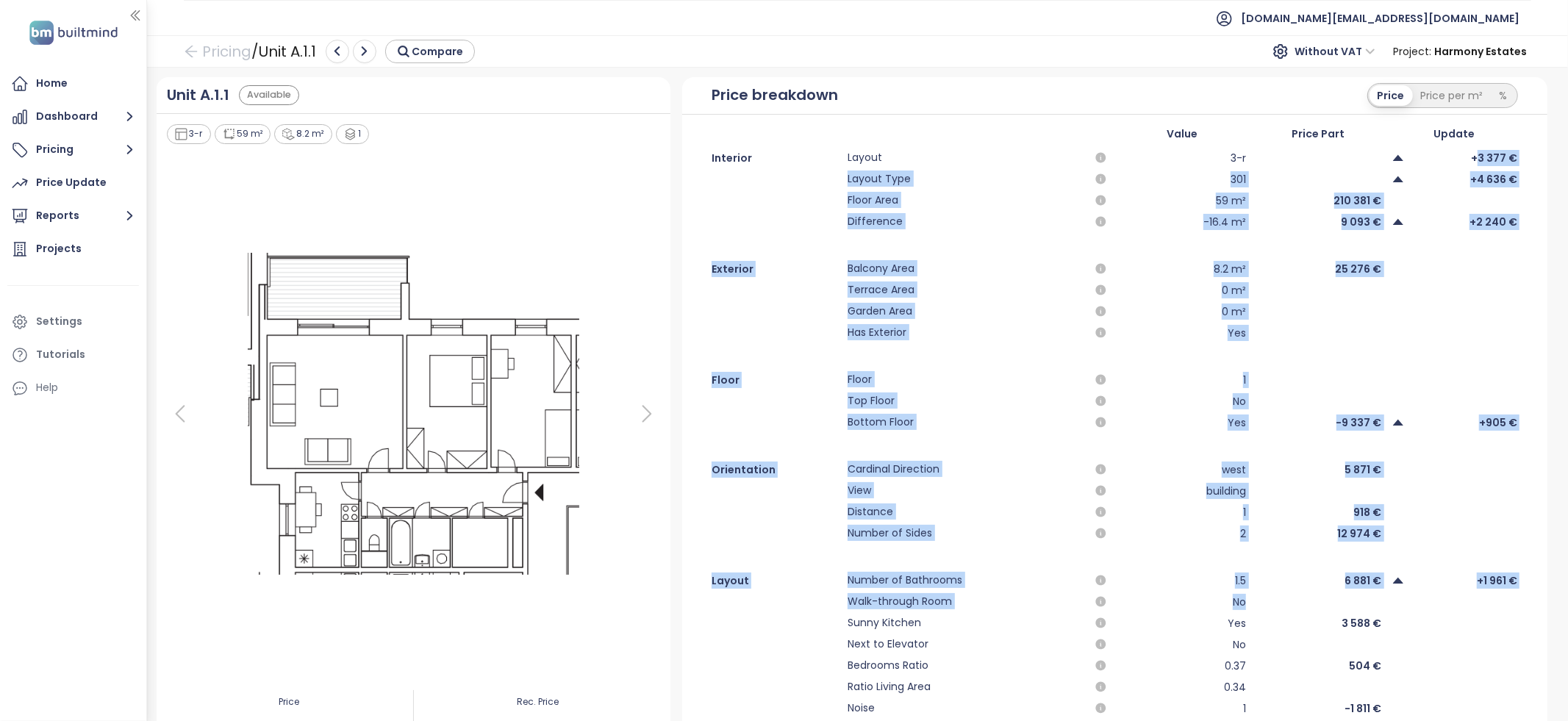
drag, startPoint x: 1478, startPoint y: 157, endPoint x: 1453, endPoint y: 607, distance: 450.7
click at [1453, 607] on div "Interior Layout 3-r +3 377 € Layout Type 301 +4 636 € Floor Area 59 m² 210 381 …" at bounding box center [1115, 454] width 865 height 610
click at [1453, 607] on div at bounding box center [1454, 601] width 127 height 17
